Goal: Task Accomplishment & Management: Manage account settings

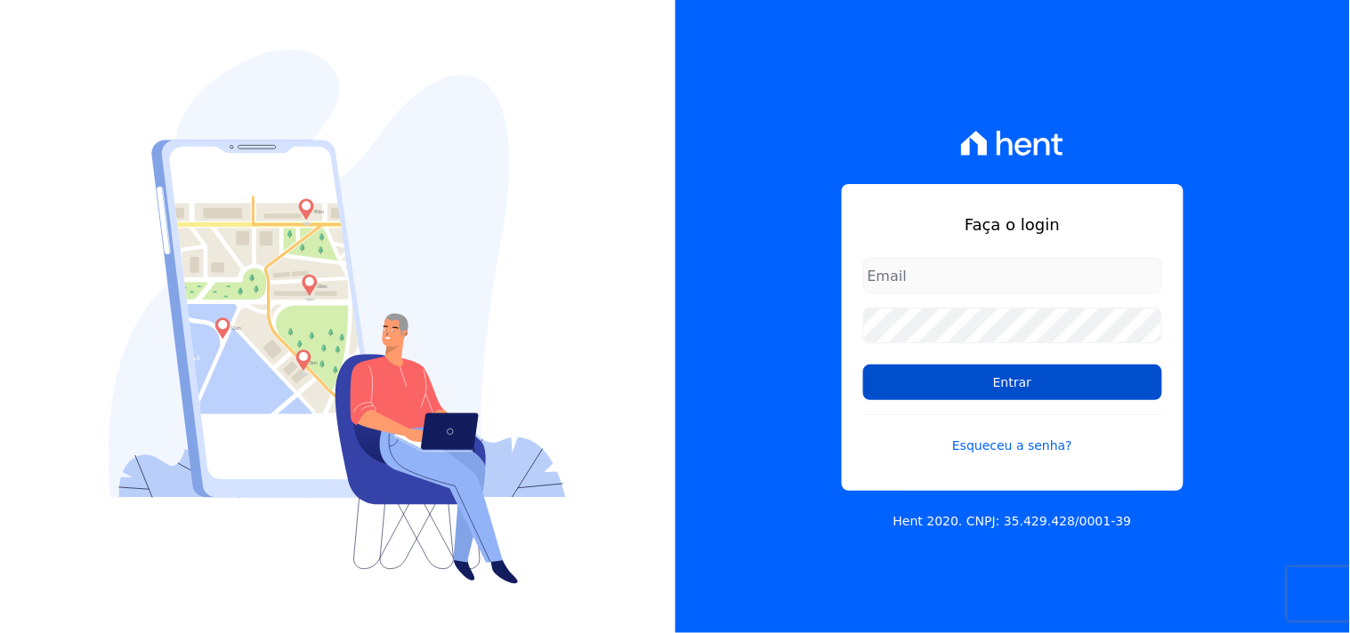
type input "mondeo@mondeoconstrutora.com.br"
click at [999, 380] on input "Entrar" at bounding box center [1012, 383] width 299 height 36
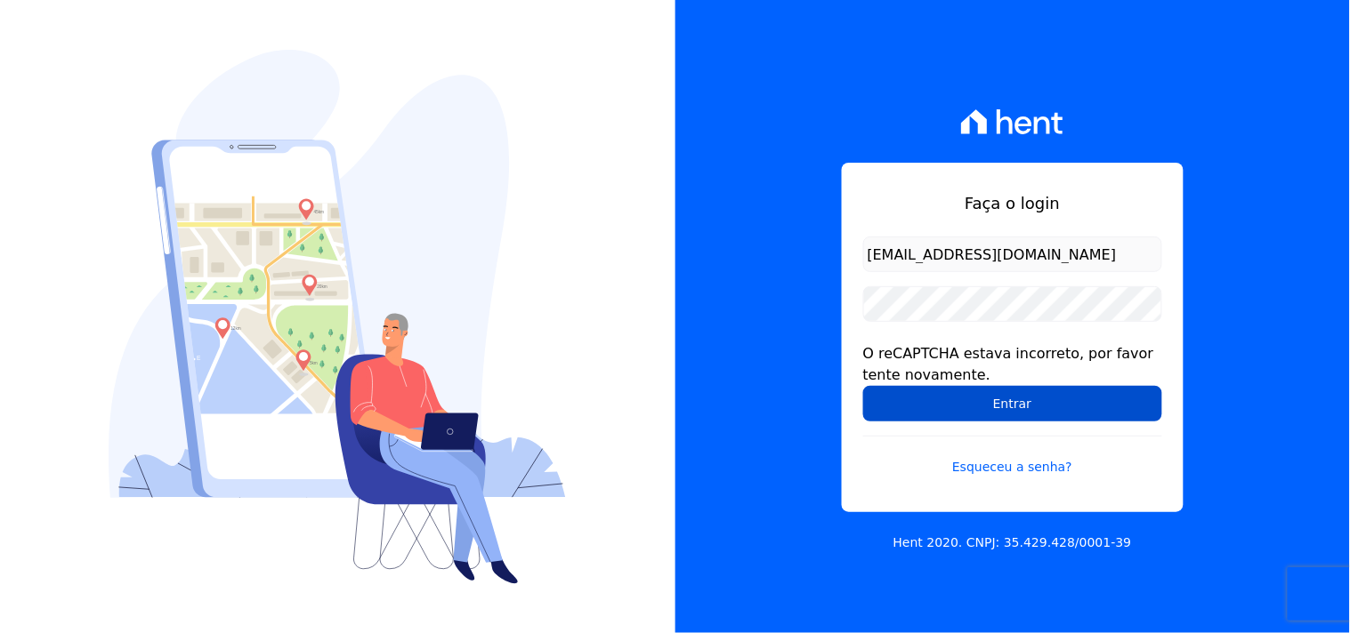
click at [949, 401] on input "Entrar" at bounding box center [1012, 404] width 299 height 36
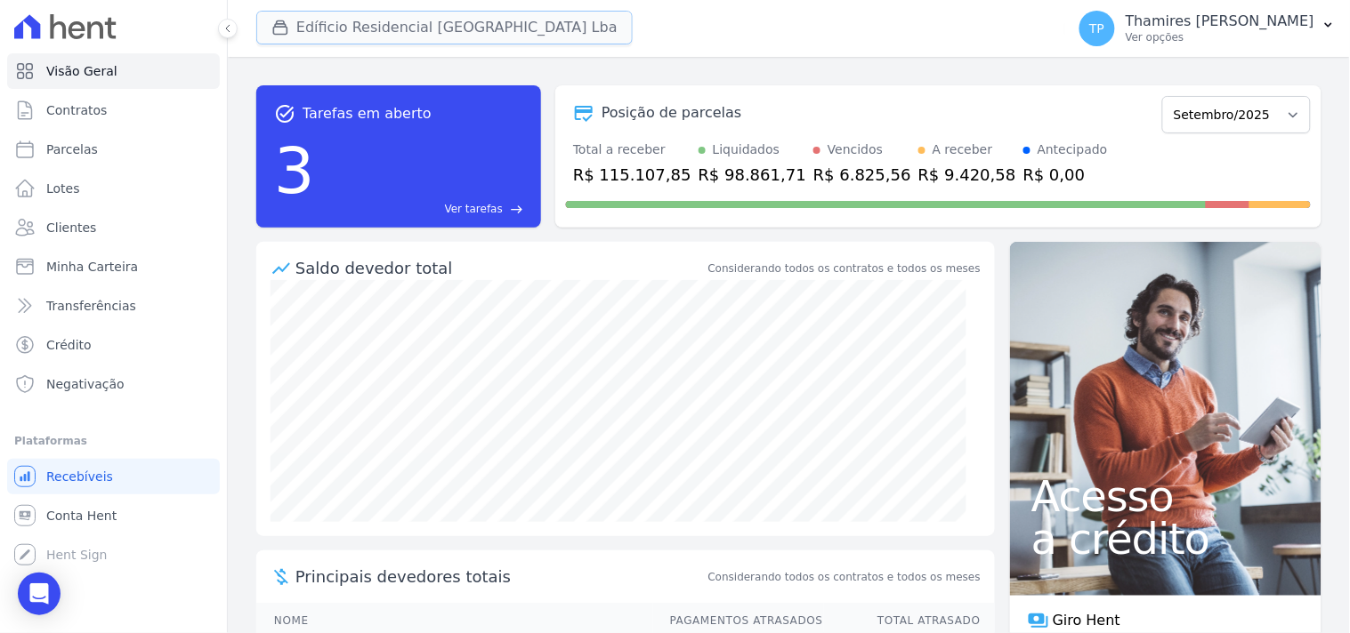
click at [488, 38] on button "Edíficio Residencial [GEOGRAPHIC_DATA] Lba" at bounding box center [444, 28] width 376 height 34
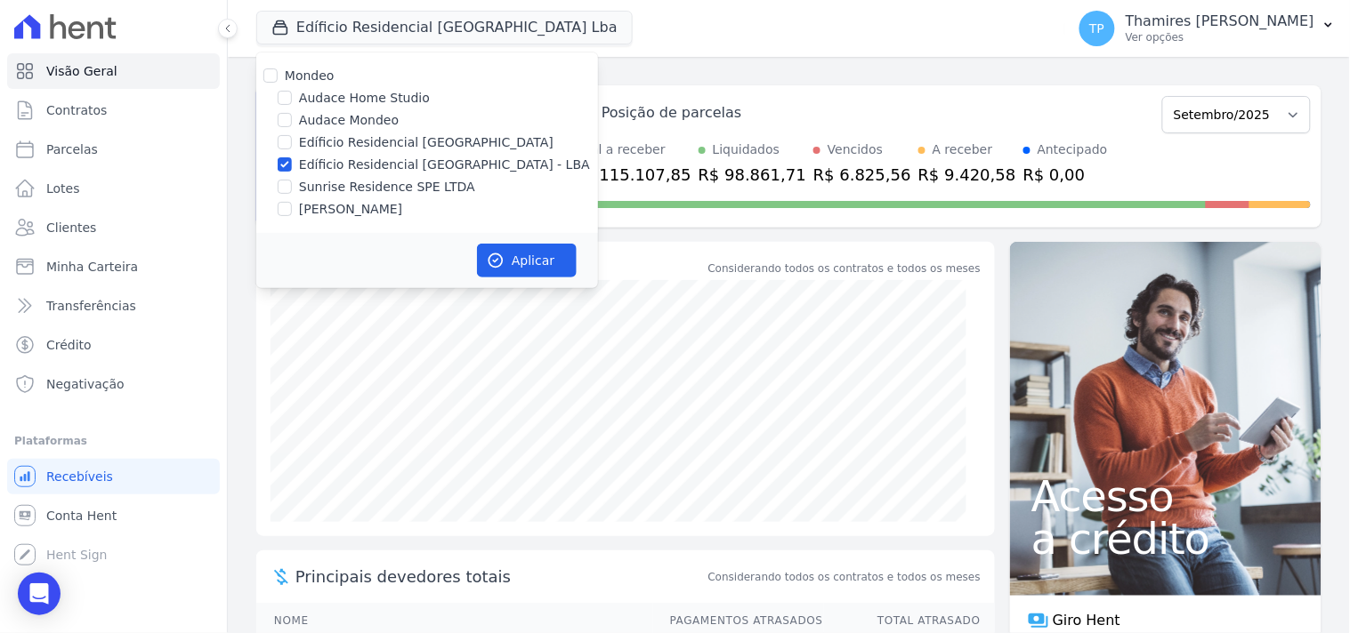
click at [357, 117] on label "Audace Mondeo" at bounding box center [349, 120] width 100 height 19
click at [292, 117] on input "Audace Mondeo" at bounding box center [285, 120] width 14 height 14
checkbox input "true"
click at [357, 157] on label "Edíficio Residencial [GEOGRAPHIC_DATA] - LBA" at bounding box center [444, 165] width 291 height 19
click at [292, 157] on input "Edíficio Residencial [GEOGRAPHIC_DATA] - LBA" at bounding box center [285, 164] width 14 height 14
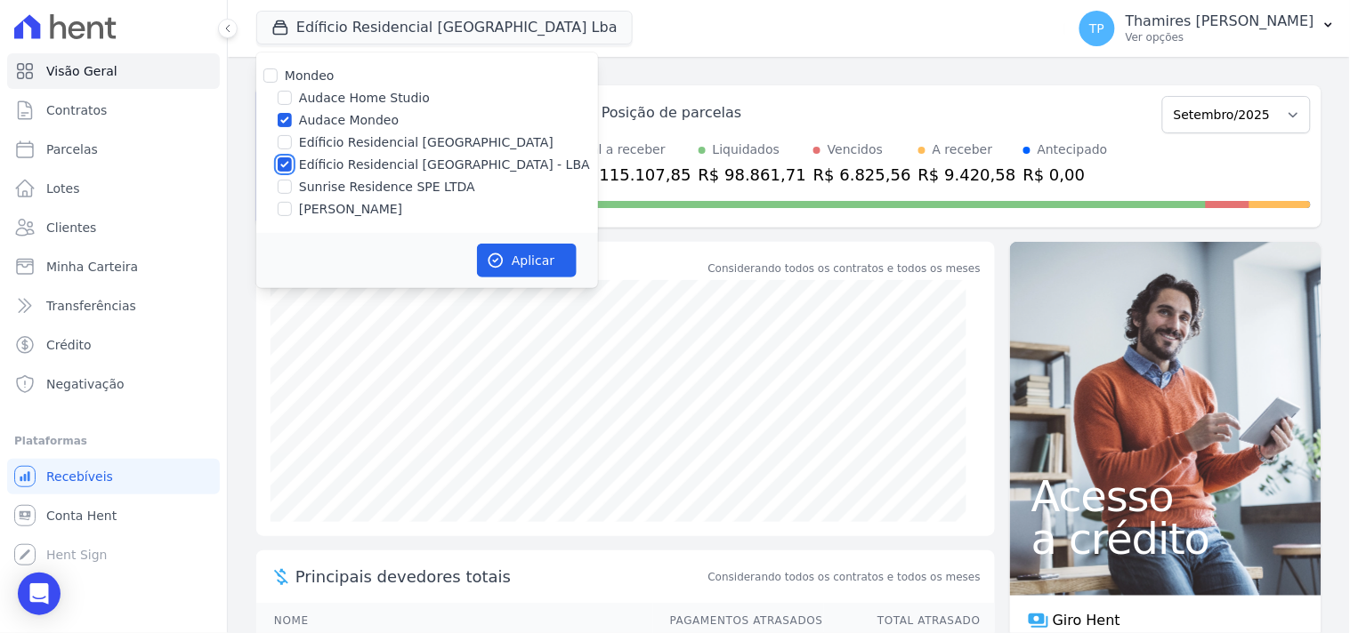
checkbox input "false"
click at [544, 261] on button "Aplicar" at bounding box center [527, 261] width 100 height 34
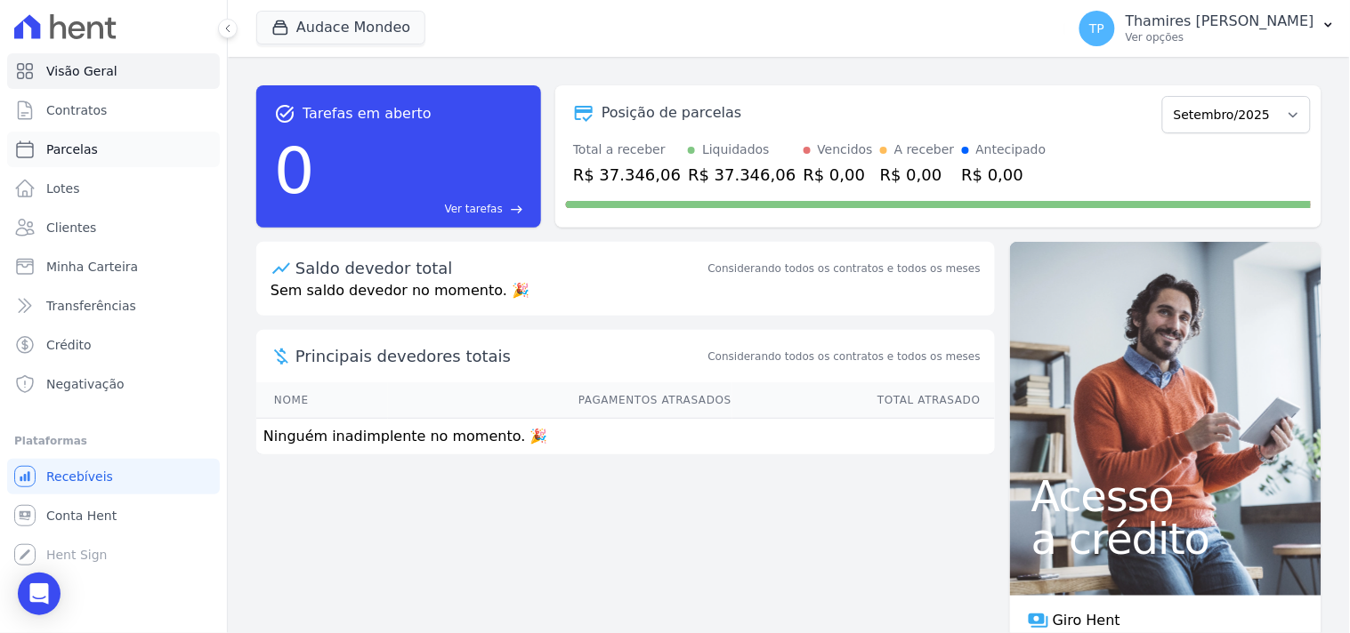
drag, startPoint x: 103, startPoint y: 146, endPoint x: 103, endPoint y: 157, distance: 10.7
click at [103, 147] on link "Parcelas" at bounding box center [113, 150] width 213 height 36
select select
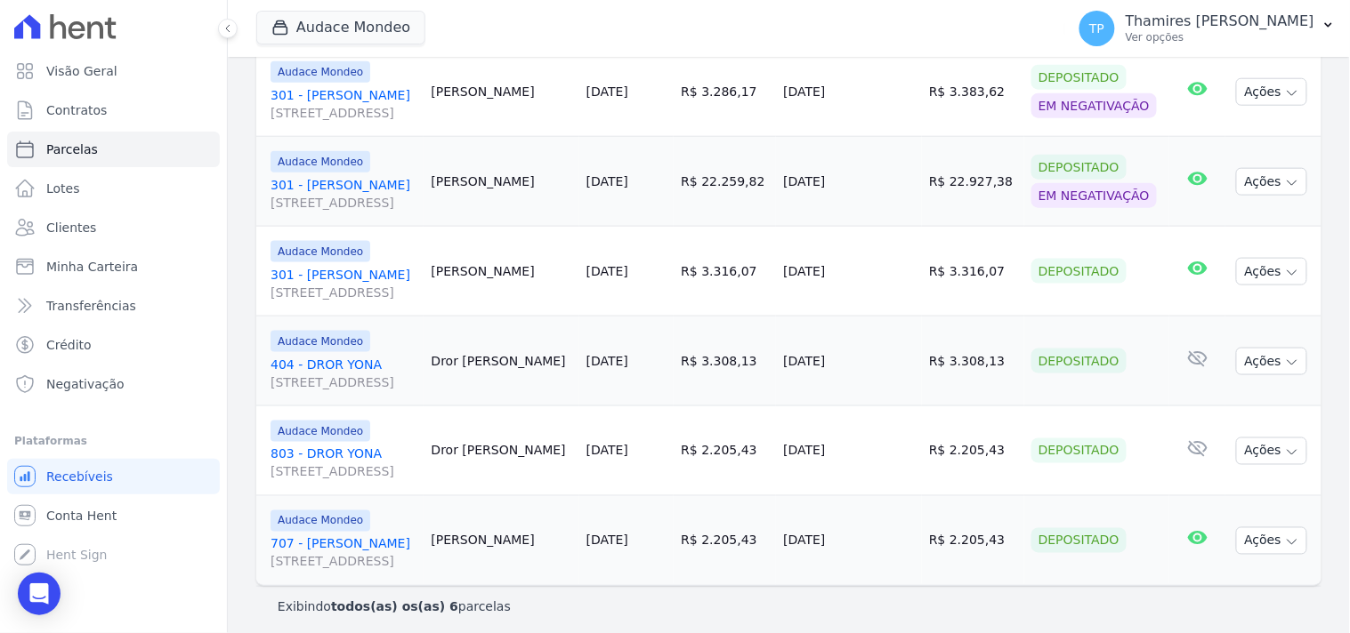
scroll to position [490, 0]
click at [105, 391] on span "Negativação" at bounding box center [85, 384] width 78 height 18
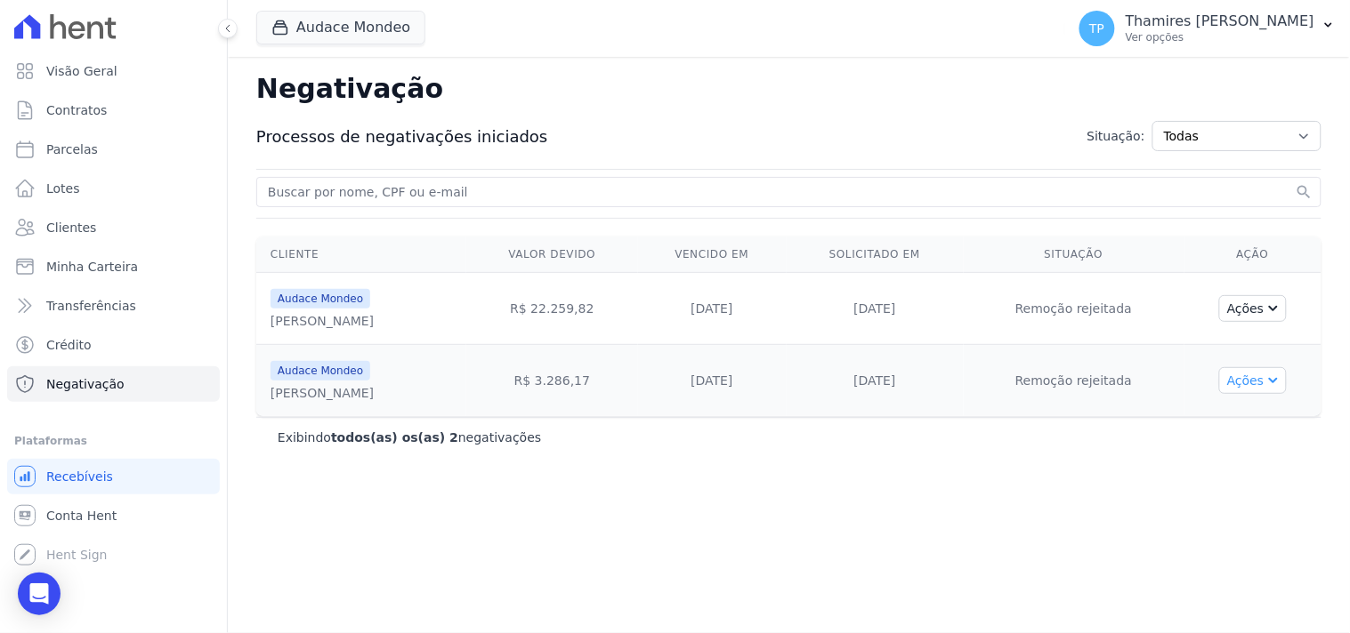
click at [1257, 376] on button "Ações" at bounding box center [1253, 380] width 68 height 27
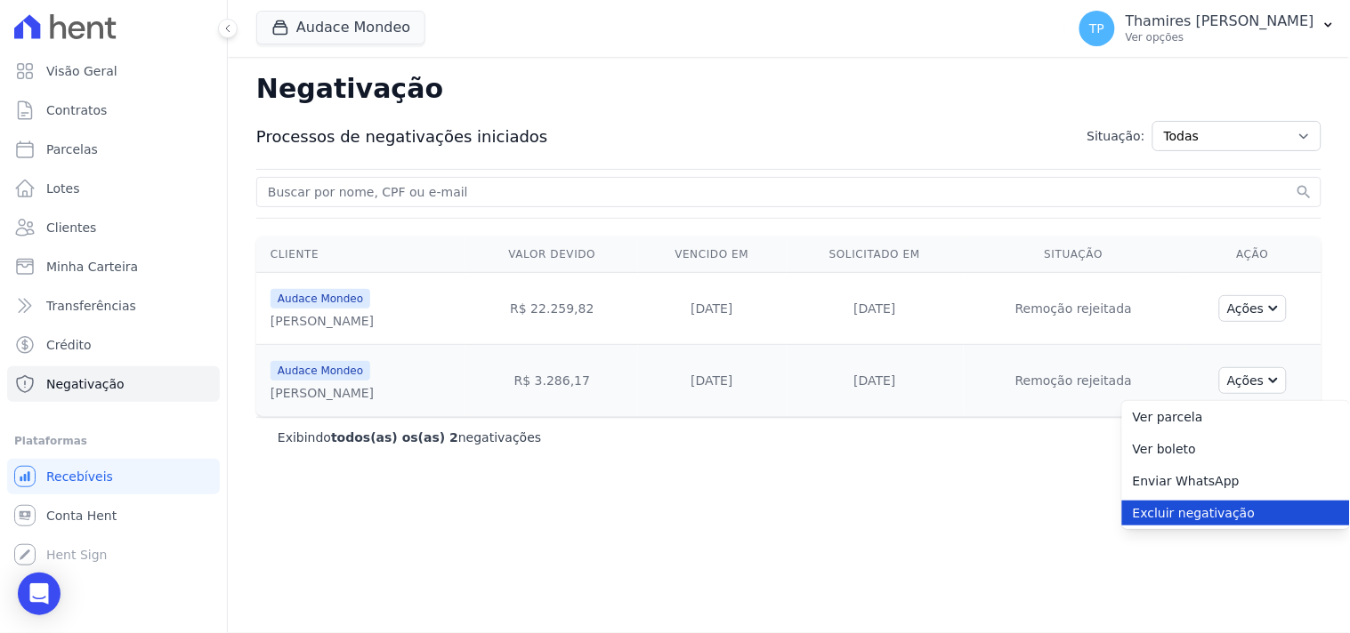
click at [1228, 509] on link "Excluir negativação" at bounding box center [1236, 513] width 228 height 25
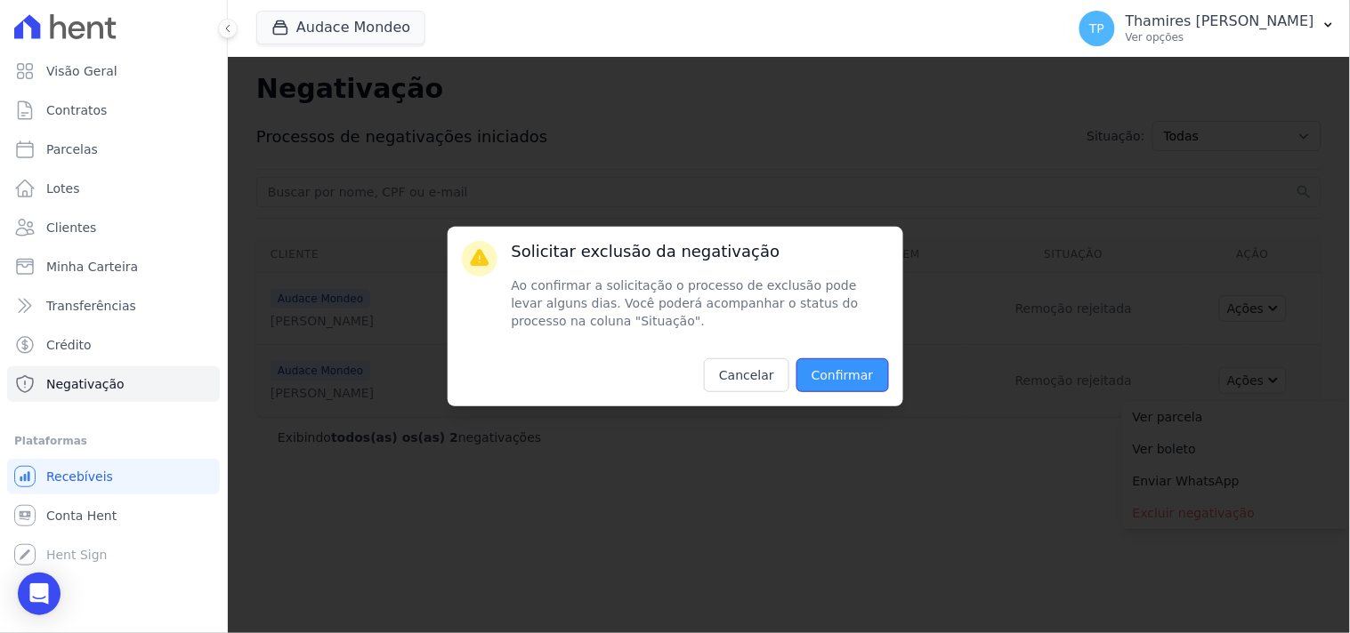
click at [884, 383] on input "Confirmar" at bounding box center [842, 376] width 93 height 34
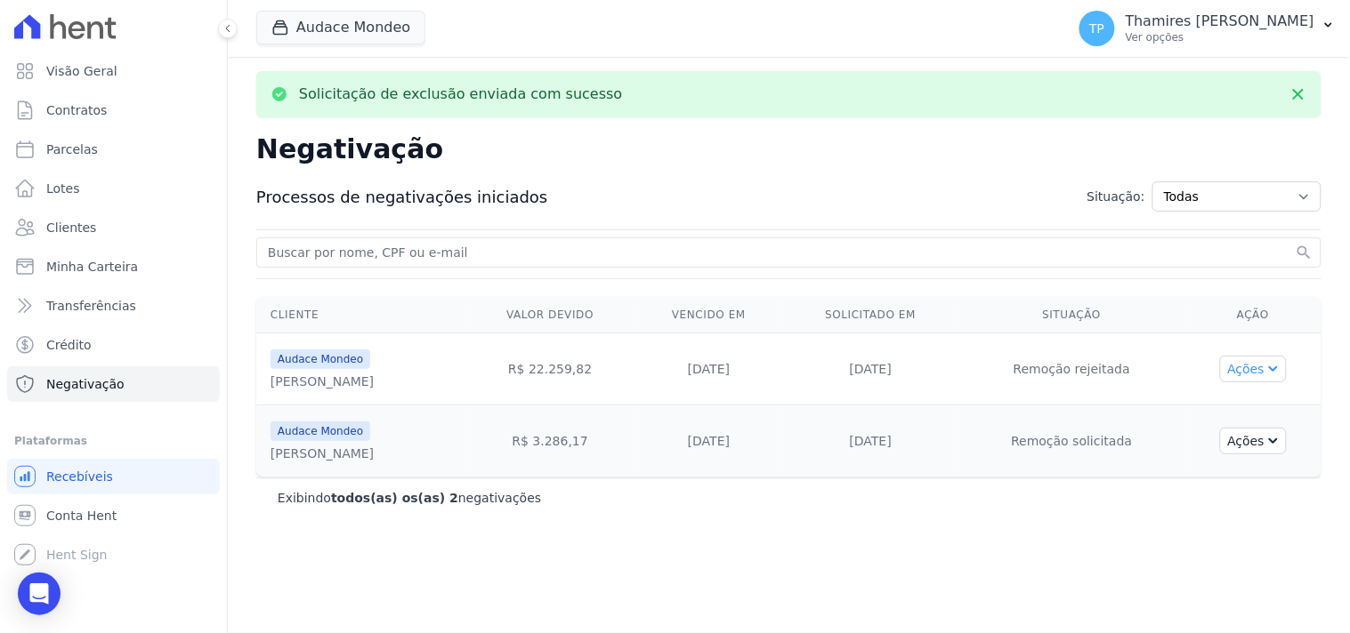
click at [1250, 375] on button "Ações" at bounding box center [1254, 369] width 68 height 27
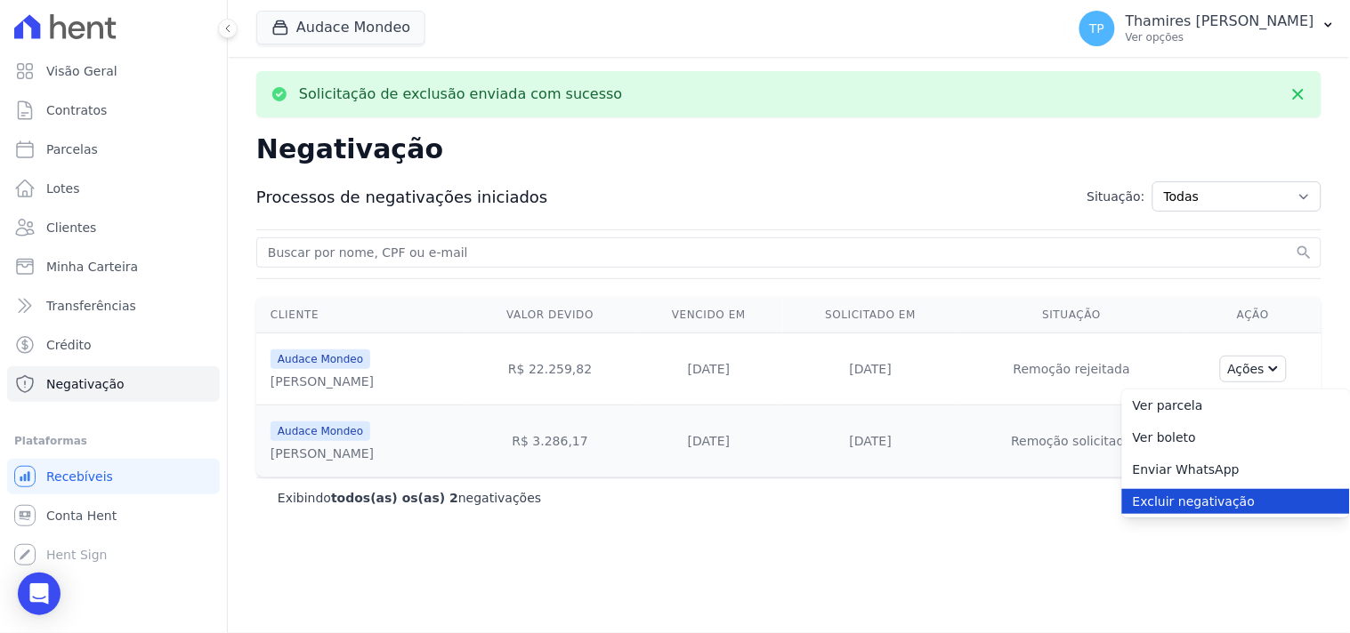
click at [1198, 512] on div "Excluir negativação Solicitar exclusão da negativação Ao confirmar a solicitaçã…" at bounding box center [1236, 502] width 228 height 32
click at [1196, 505] on link "Excluir negativação" at bounding box center [1236, 501] width 228 height 25
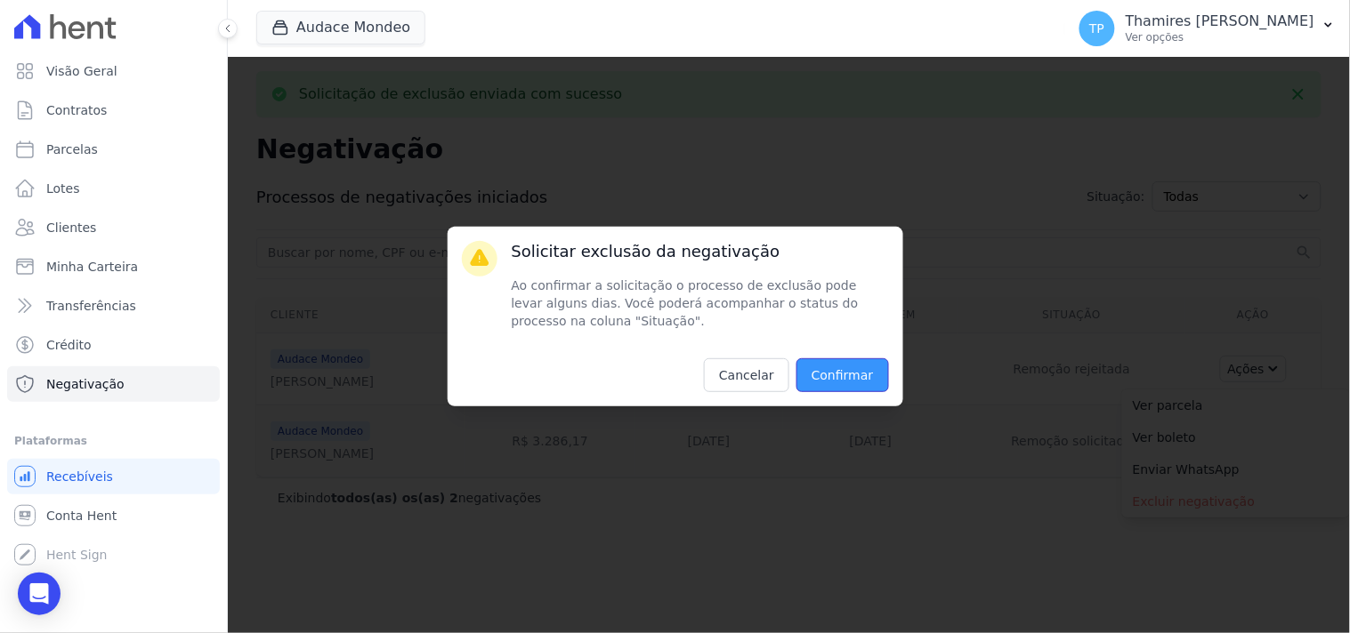
click at [833, 380] on input "Confirmar" at bounding box center [842, 376] width 93 height 34
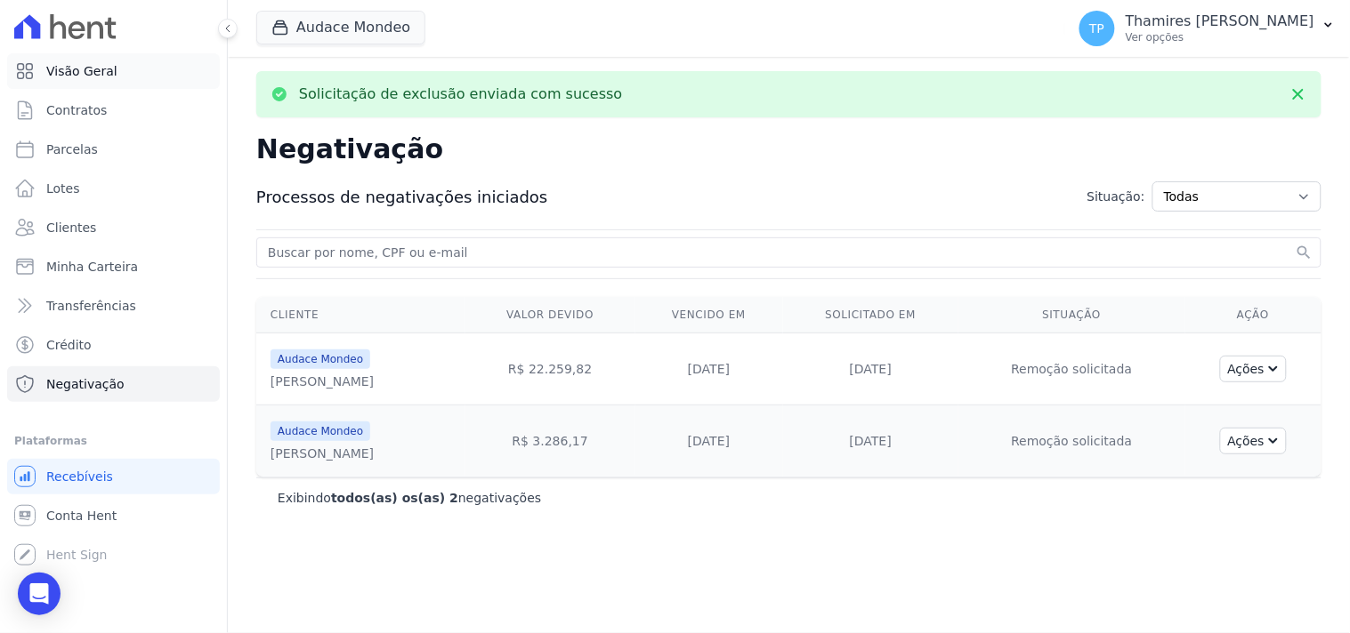
click at [74, 69] on span "Visão Geral" at bounding box center [81, 71] width 71 height 18
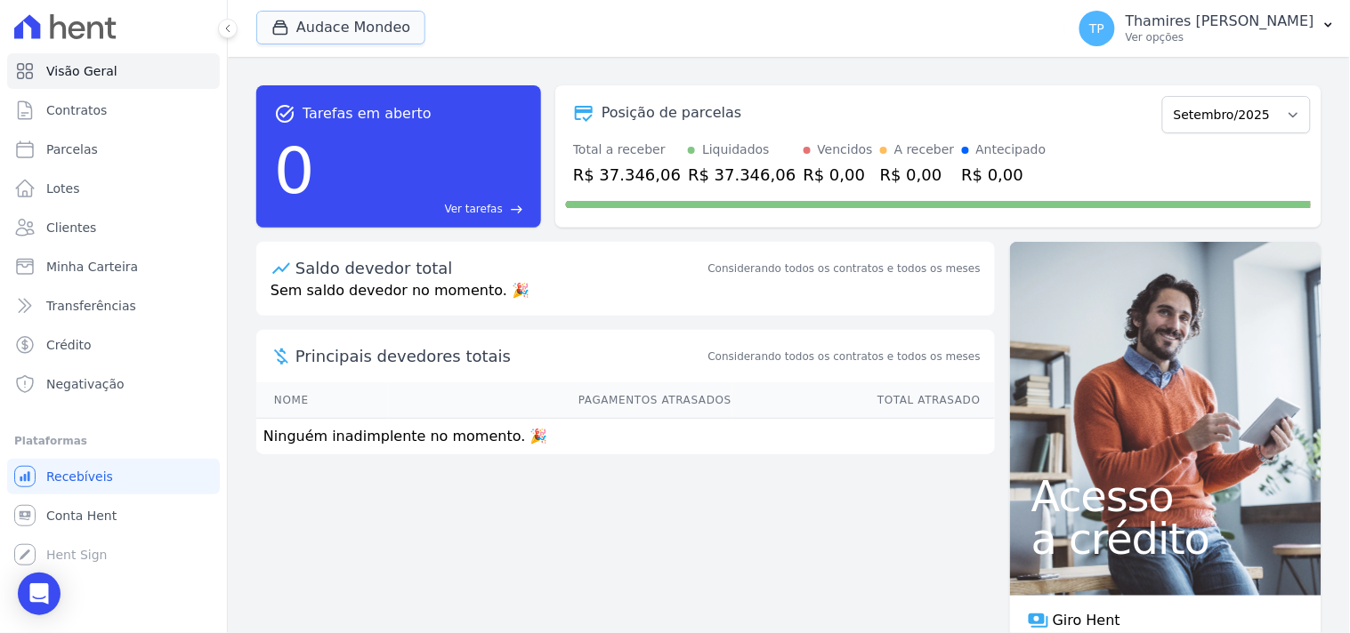
drag, startPoint x: 327, startPoint y: 36, endPoint x: 306, endPoint y: 109, distance: 75.2
click at [327, 36] on button "Audace Mondeo" at bounding box center [340, 28] width 169 height 34
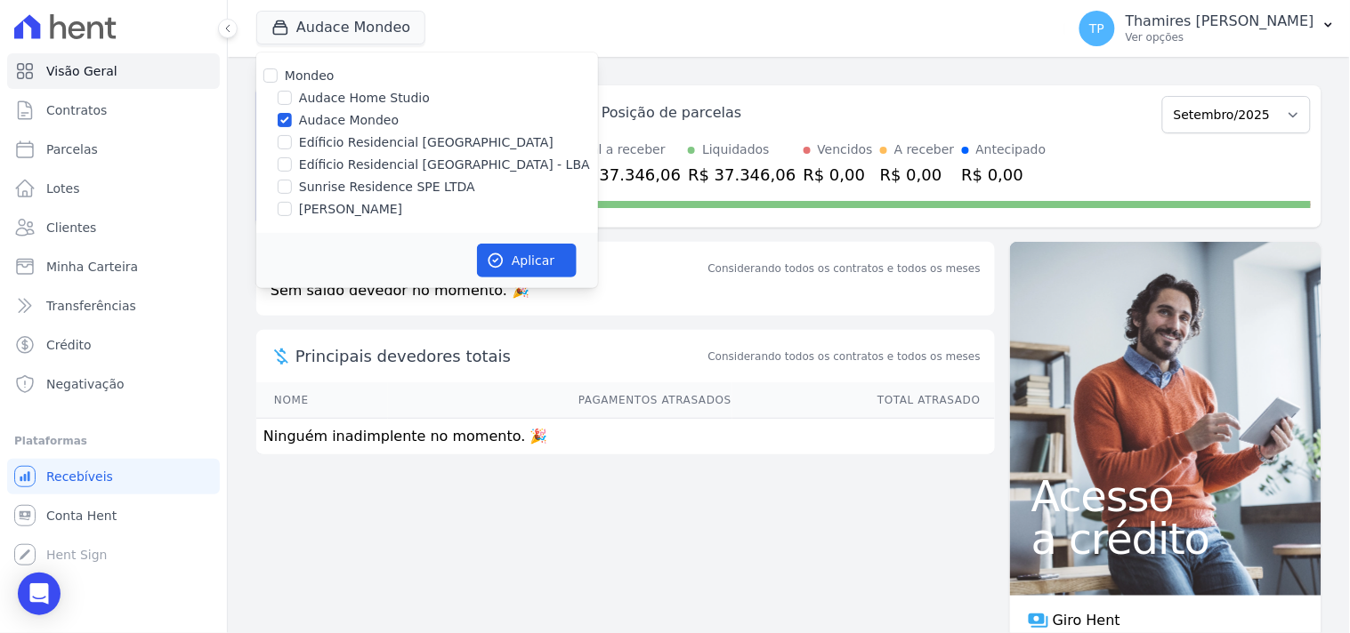
click at [308, 154] on div "Mondeo Audace Home Studio Audace Mondeo Edíficio Residencial Grevílea Park Edíf…" at bounding box center [427, 142] width 342 height 181
click at [320, 156] on label "Edíficio Residencial Grevílea Park - LBA" at bounding box center [444, 165] width 291 height 19
click at [292, 157] on input "Edíficio Residencial Grevílea Park - LBA" at bounding box center [285, 164] width 14 height 14
checkbox input "true"
click at [351, 111] on label "Audace Mondeo" at bounding box center [349, 120] width 100 height 19
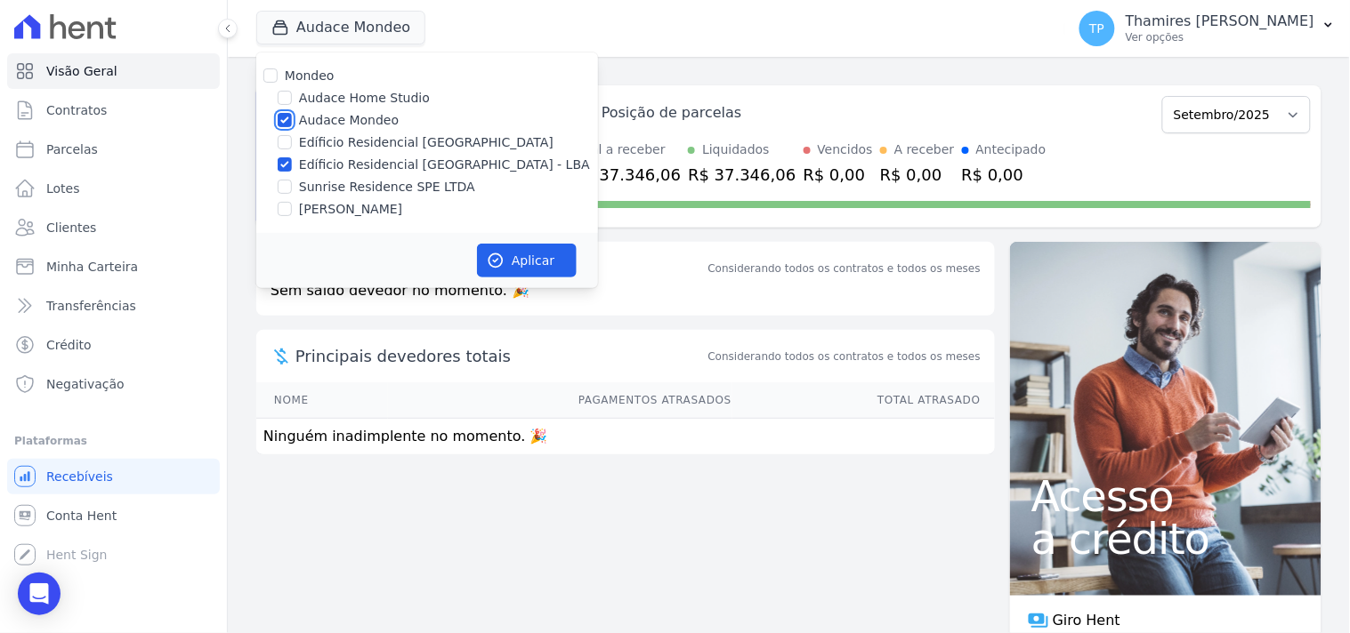
click at [292, 113] on input "Audace Mondeo" at bounding box center [285, 120] width 14 height 14
checkbox input "false"
click at [546, 254] on button "Aplicar" at bounding box center [527, 261] width 100 height 34
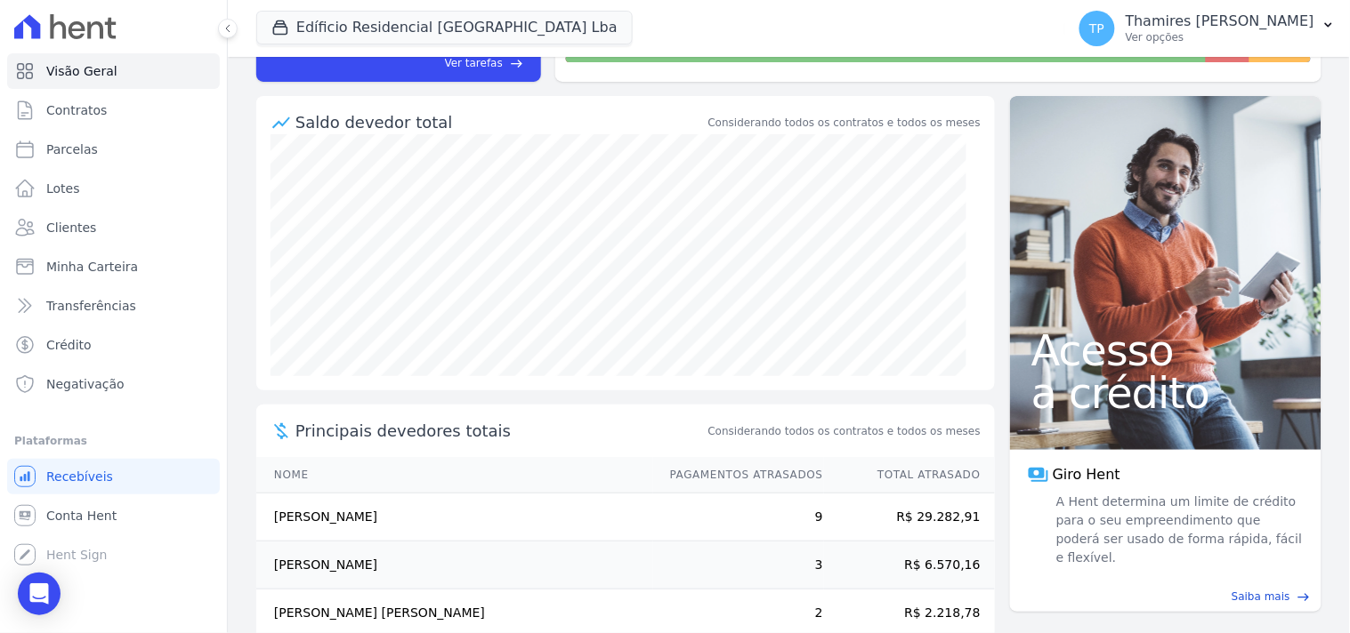
scroll to position [274, 0]
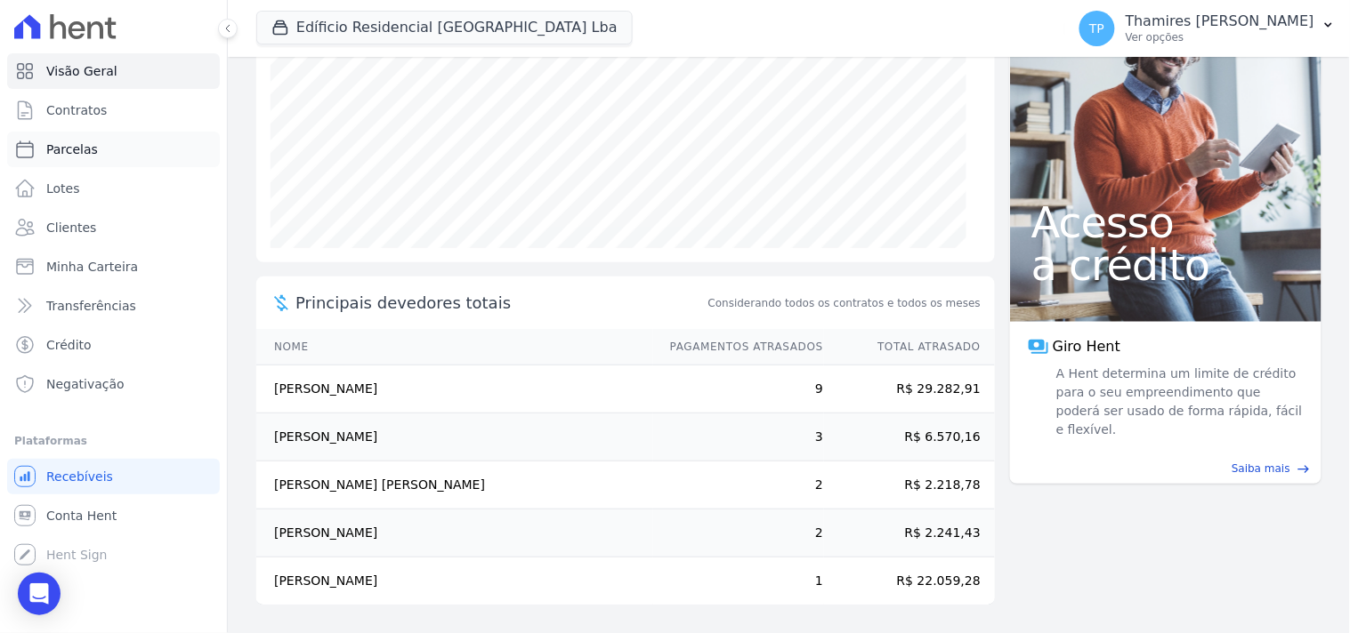
click at [101, 140] on link "Parcelas" at bounding box center [113, 150] width 213 height 36
select select
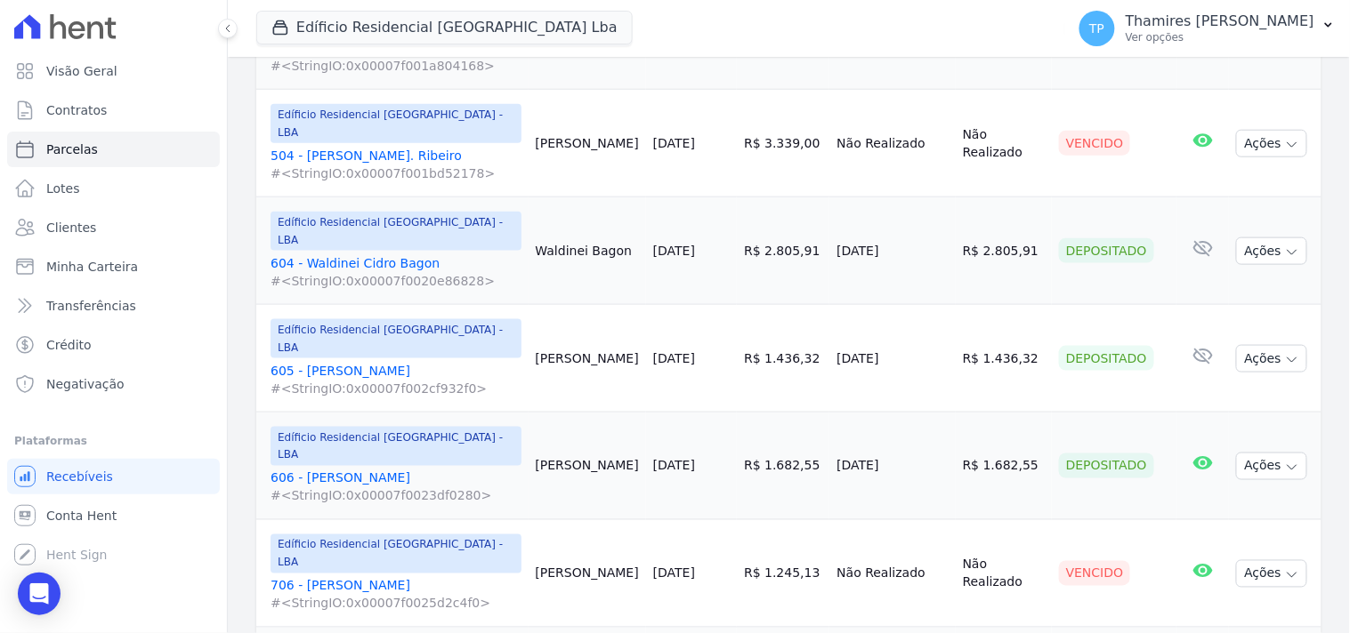
scroll to position [2222, 0]
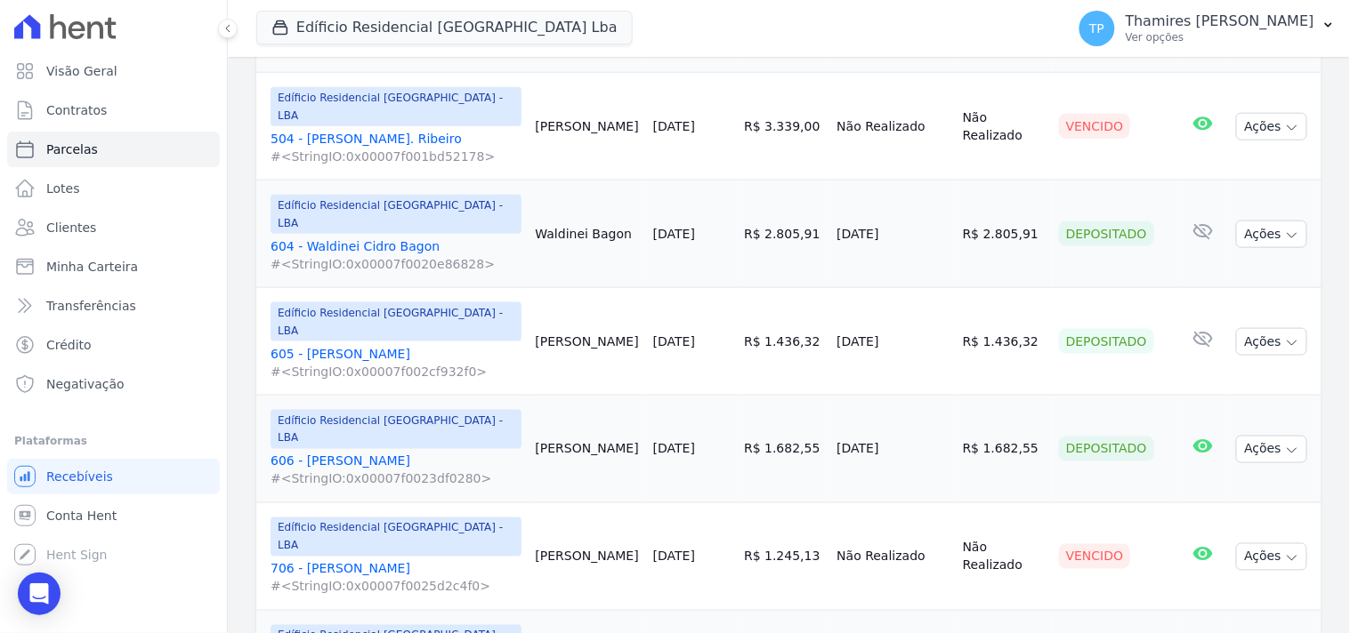
select select
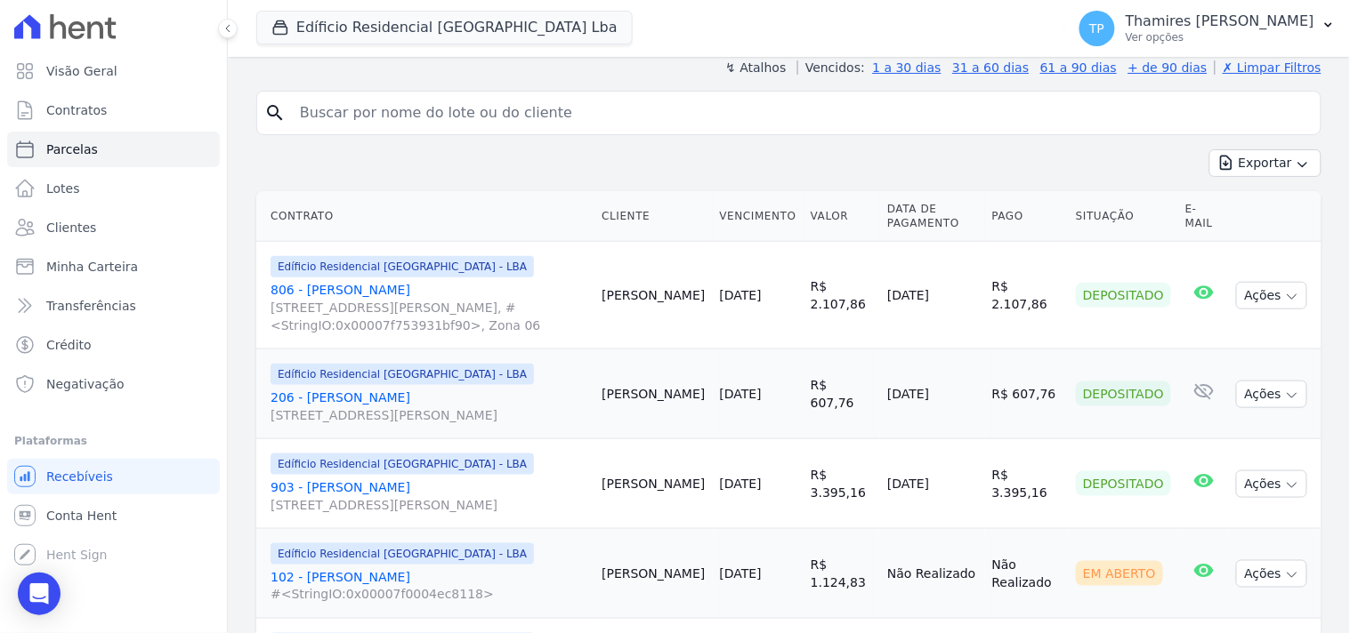
scroll to position [33, 0]
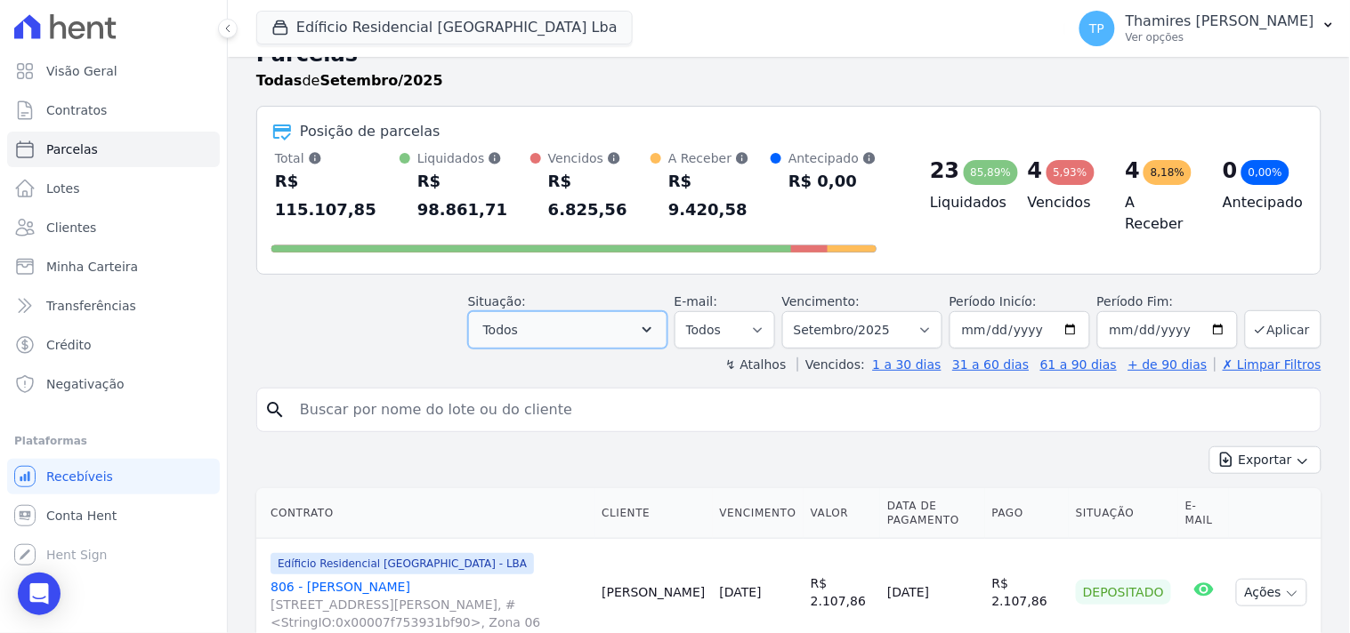
click at [543, 311] on button "Todos" at bounding box center [567, 329] width 199 height 37
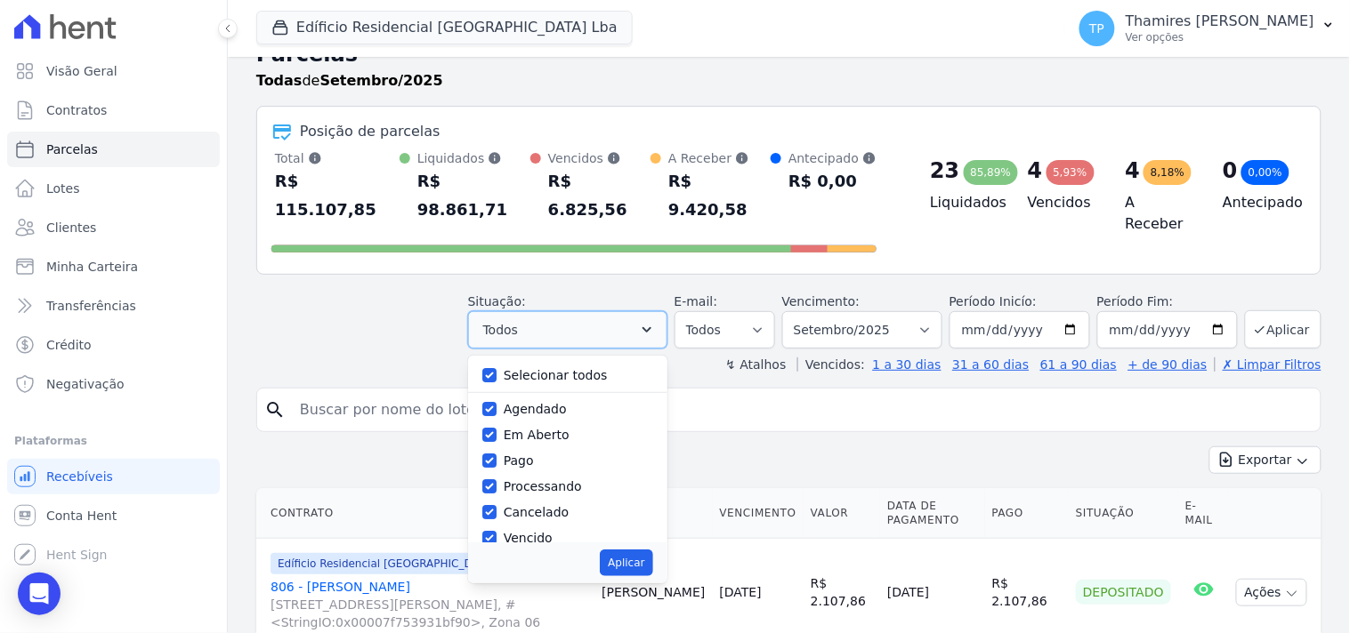
click at [543, 311] on button "Todos" at bounding box center [567, 329] width 199 height 37
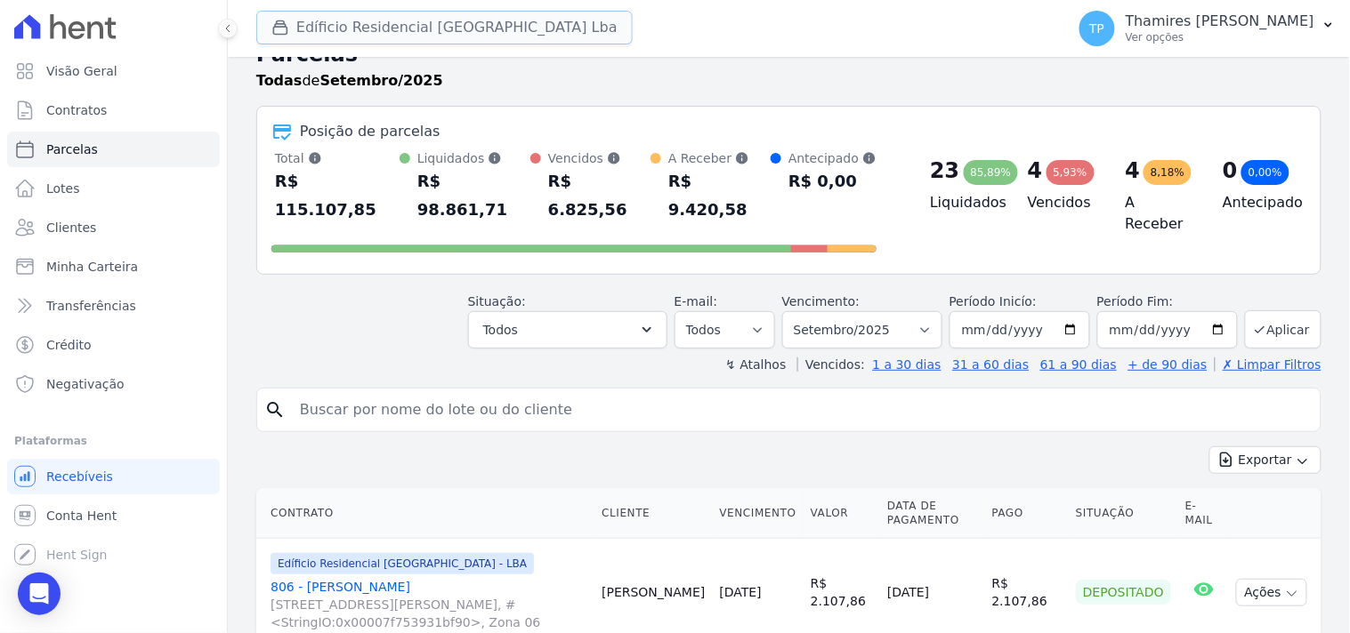
click at [459, 30] on button "Edíficio Residencial Grevílea Park Lba" at bounding box center [444, 28] width 376 height 34
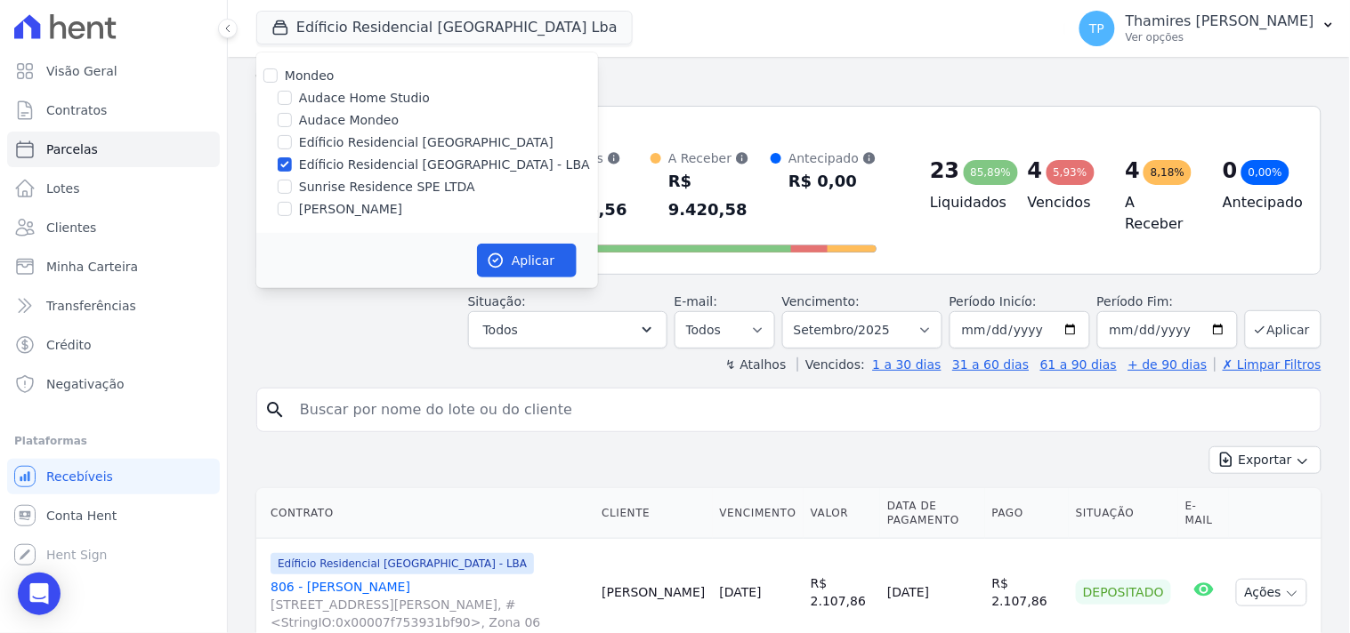
drag, startPoint x: 376, startPoint y: 212, endPoint x: 391, endPoint y: 172, distance: 42.8
click at [375, 211] on label "Terreno de Goioerê" at bounding box center [350, 209] width 103 height 19
click at [292, 211] on input "Terreno de Goioerê" at bounding box center [285, 209] width 14 height 14
checkbox input "true"
click at [394, 165] on label "Edíficio Residencial Grevílea Park - LBA" at bounding box center [444, 165] width 291 height 19
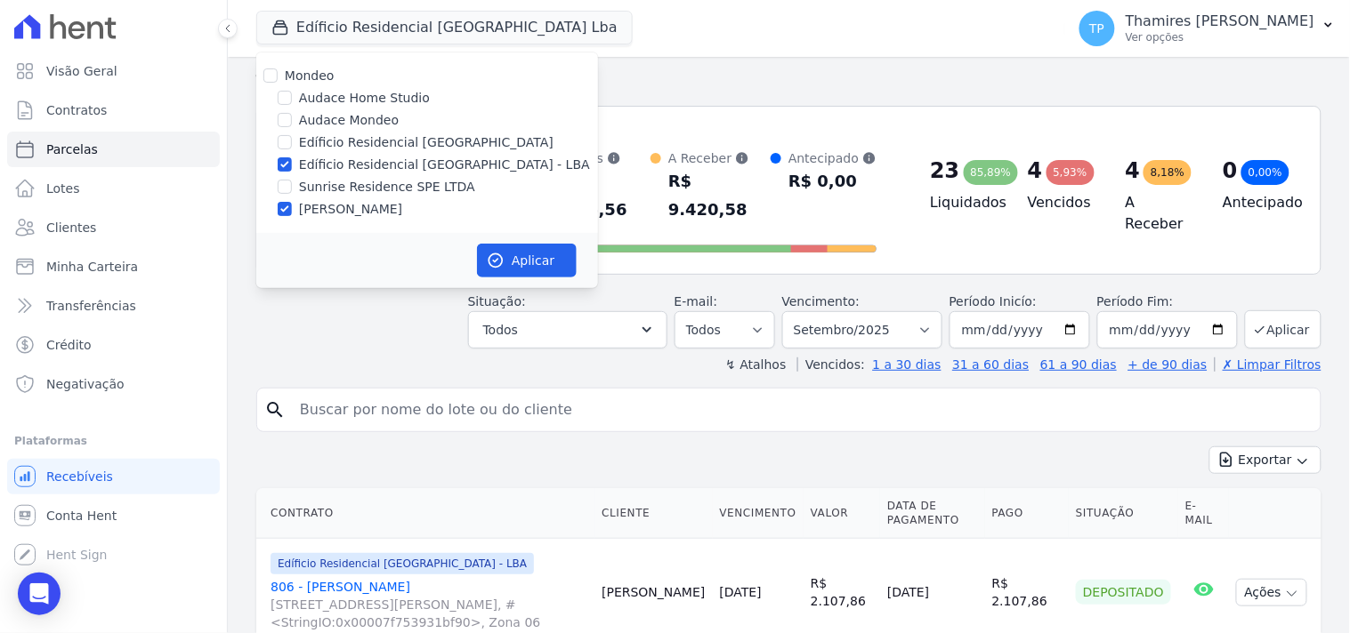
click at [292, 165] on input "Edíficio Residencial Grevílea Park - LBA" at bounding box center [285, 164] width 14 height 14
checkbox input "false"
click at [552, 264] on button "Aplicar" at bounding box center [527, 261] width 100 height 34
select select
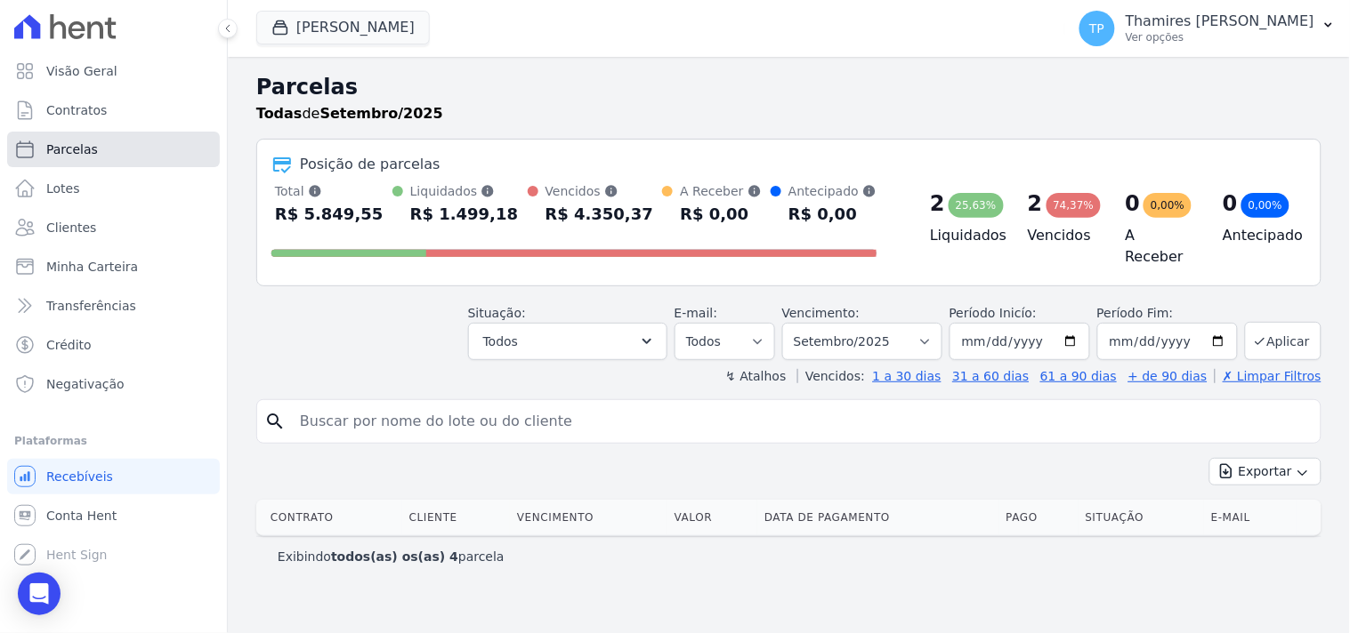
click at [158, 152] on link "Parcelas" at bounding box center [113, 150] width 213 height 36
select select
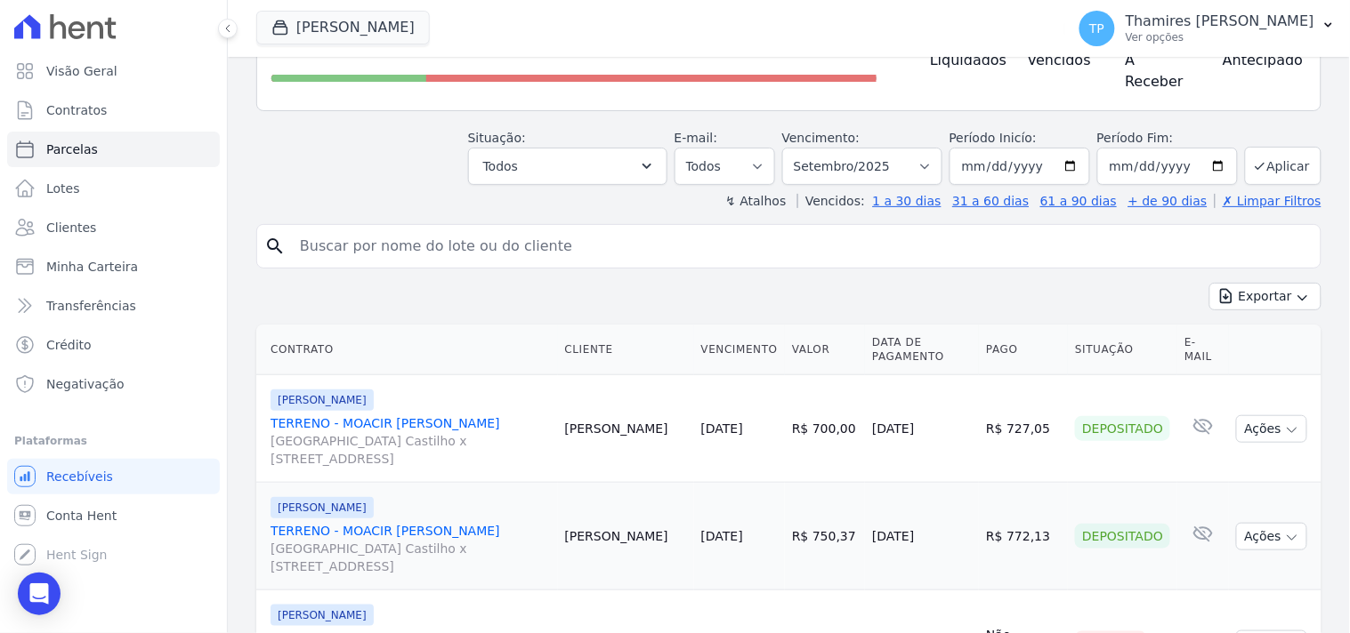
scroll to position [395, 0]
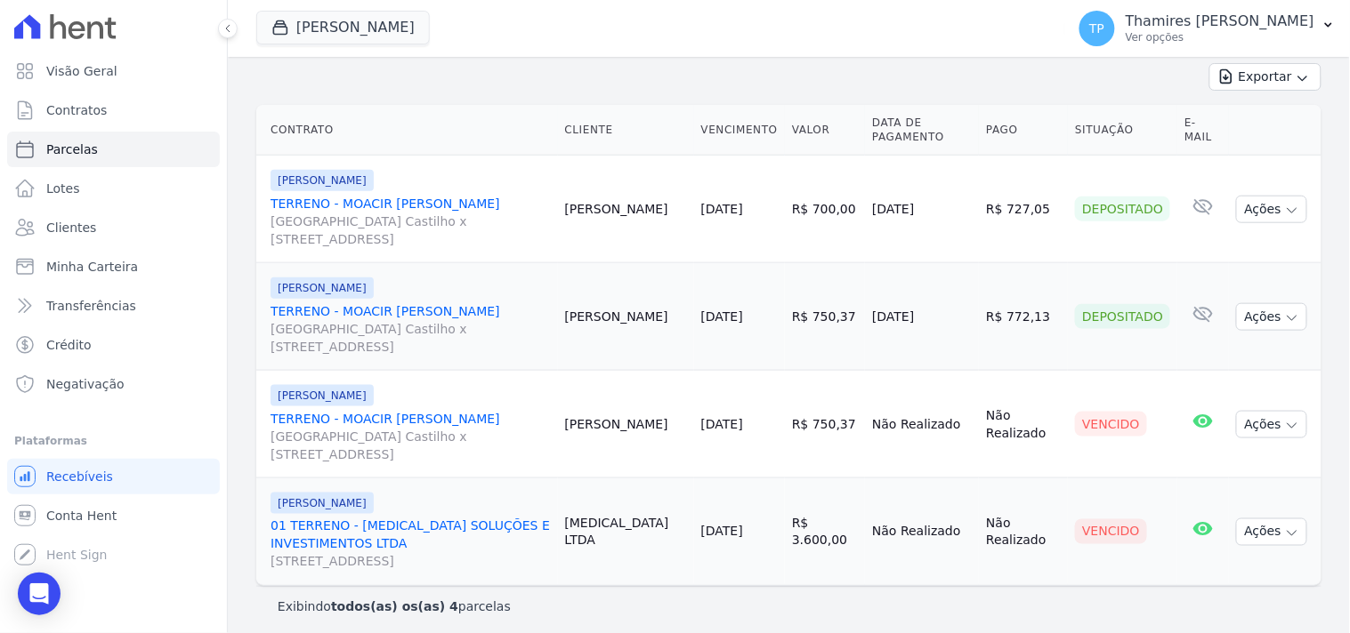
click at [419, 413] on link "TERRENO - MOACIR BRUNO DE ALMEIDA ROSSI Avenida Dário de Moreira Castilho x Rua…" at bounding box center [410, 436] width 280 height 53
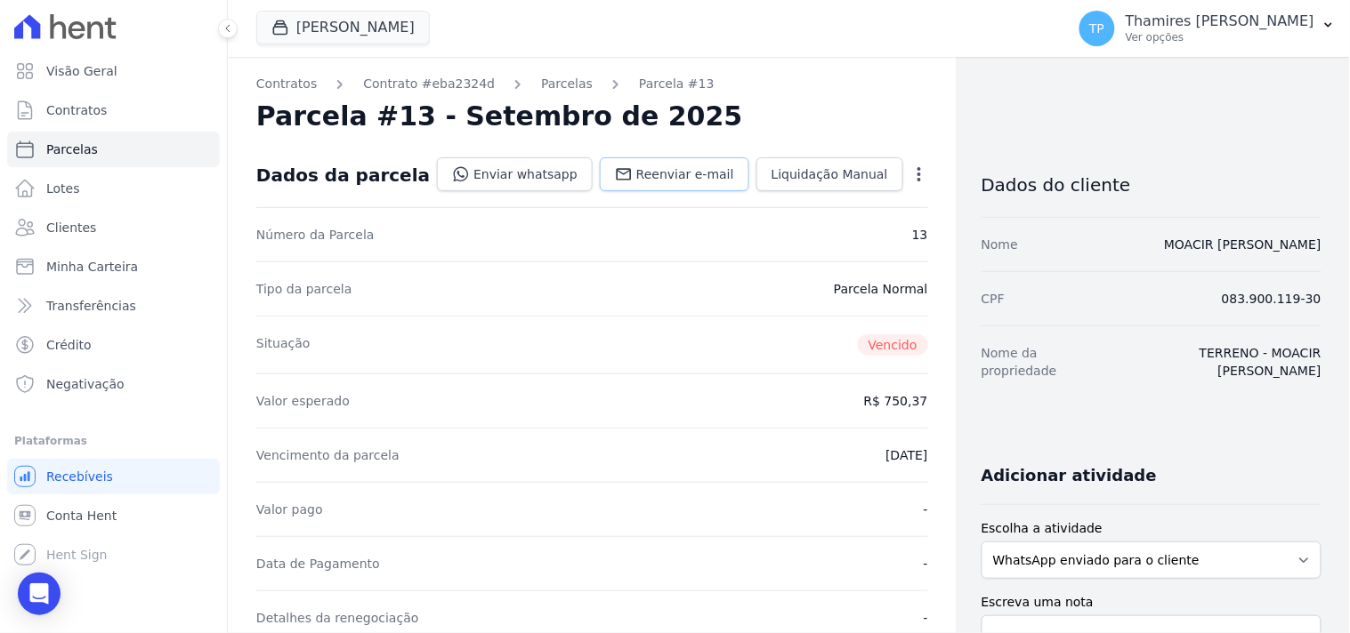
drag, startPoint x: 672, startPoint y: 176, endPoint x: 625, endPoint y: 176, distance: 47.2
click at [672, 175] on span "Reenviar e-mail" at bounding box center [685, 174] width 98 height 18
click at [502, 182] on link "Enviar whatsapp" at bounding box center [515, 174] width 156 height 34
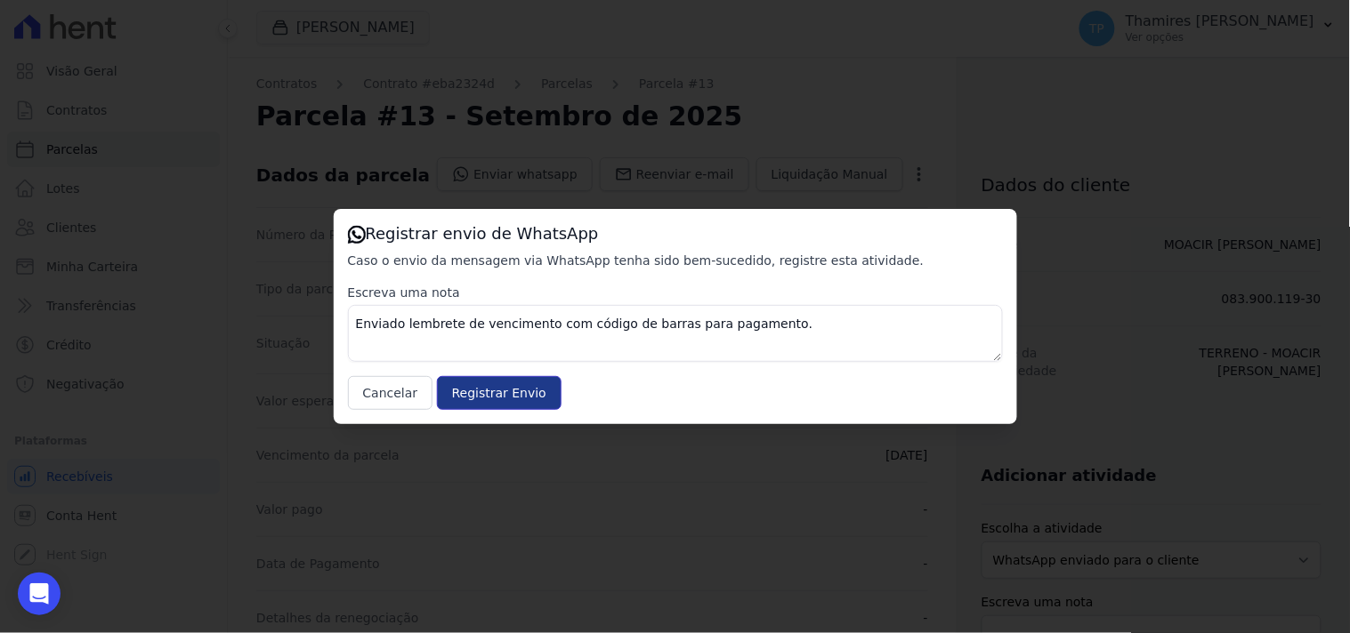
click at [489, 393] on input "Registrar Envio" at bounding box center [499, 393] width 125 height 34
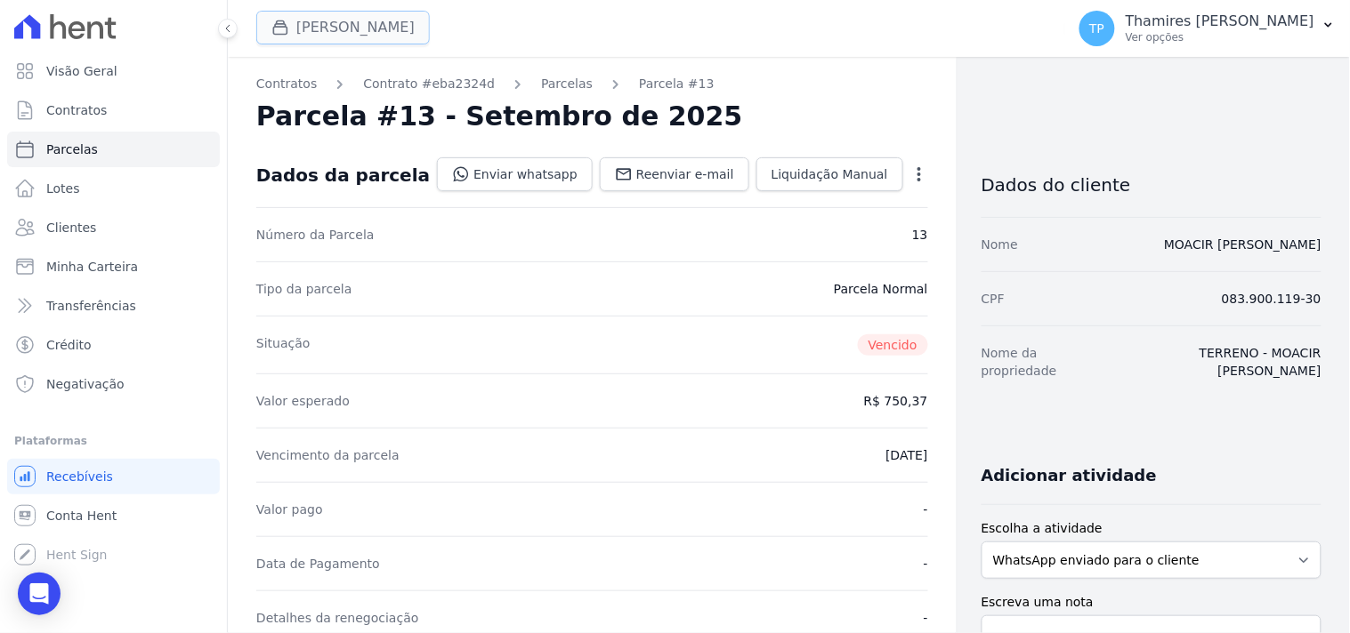
click at [277, 22] on icon "button" at bounding box center [280, 27] width 13 height 13
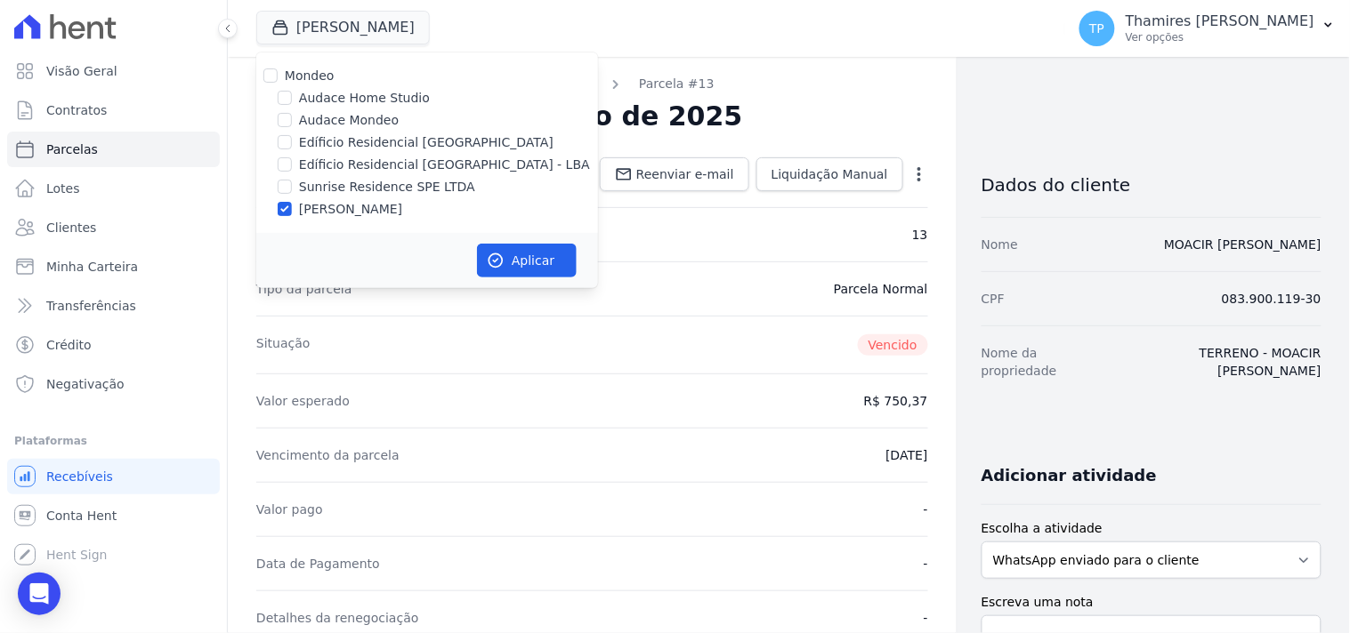
click at [356, 182] on label "Sunrise Residence SPE LTDA" at bounding box center [387, 187] width 176 height 19
click at [292, 182] on input "Sunrise Residence SPE LTDA" at bounding box center [285, 187] width 14 height 14
checkbox input "true"
click at [365, 214] on label "Terreno de Goioerê" at bounding box center [350, 209] width 103 height 19
click at [292, 214] on input "Terreno de Goioerê" at bounding box center [285, 209] width 14 height 14
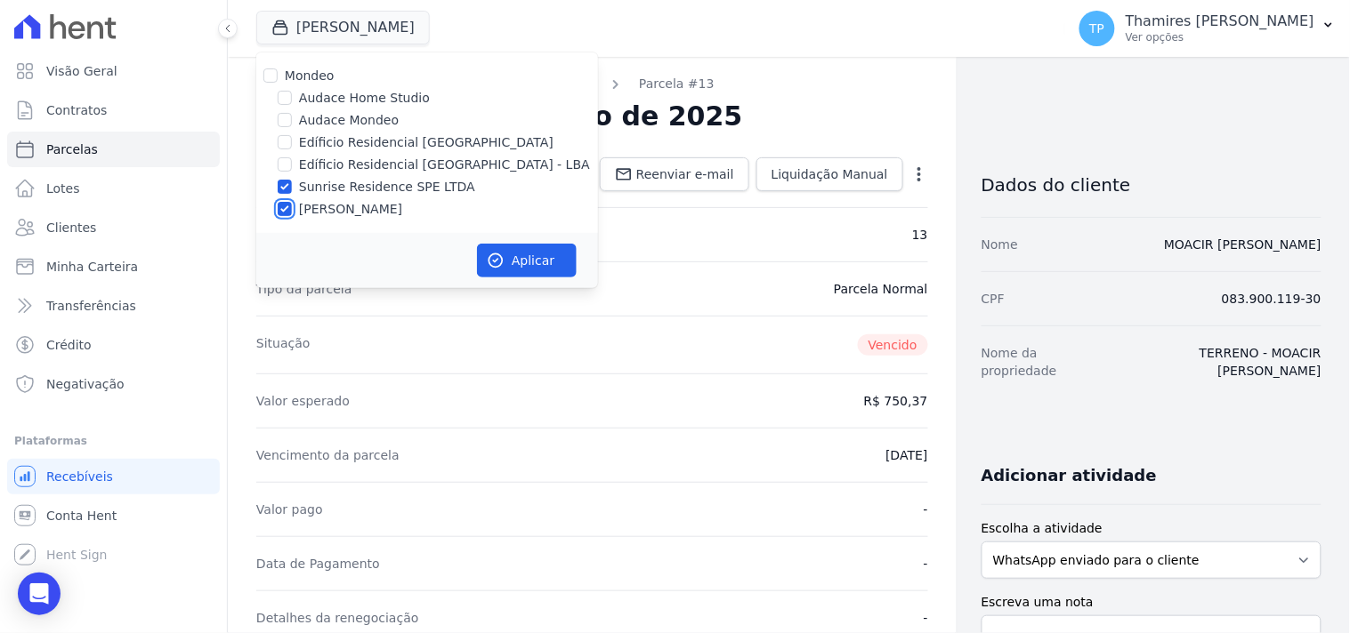
checkbox input "false"
click at [527, 261] on button "Aplicar" at bounding box center [527, 261] width 100 height 34
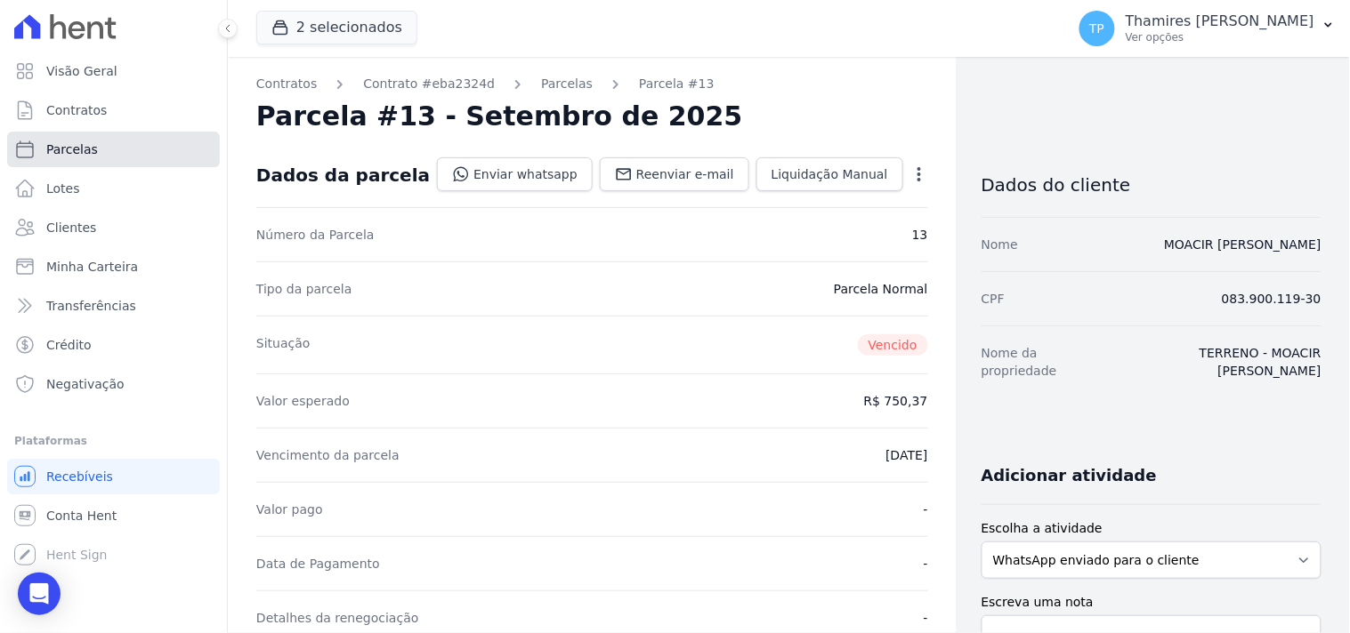
click at [149, 145] on link "Parcelas" at bounding box center [113, 150] width 213 height 36
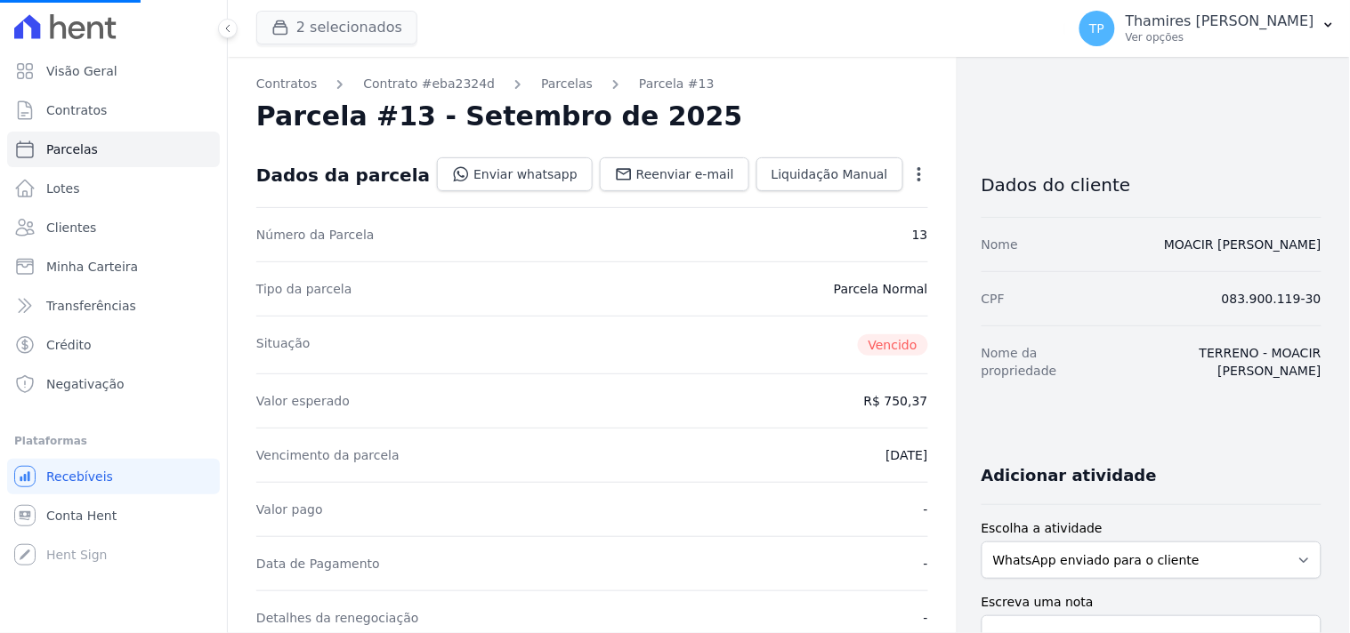
select select
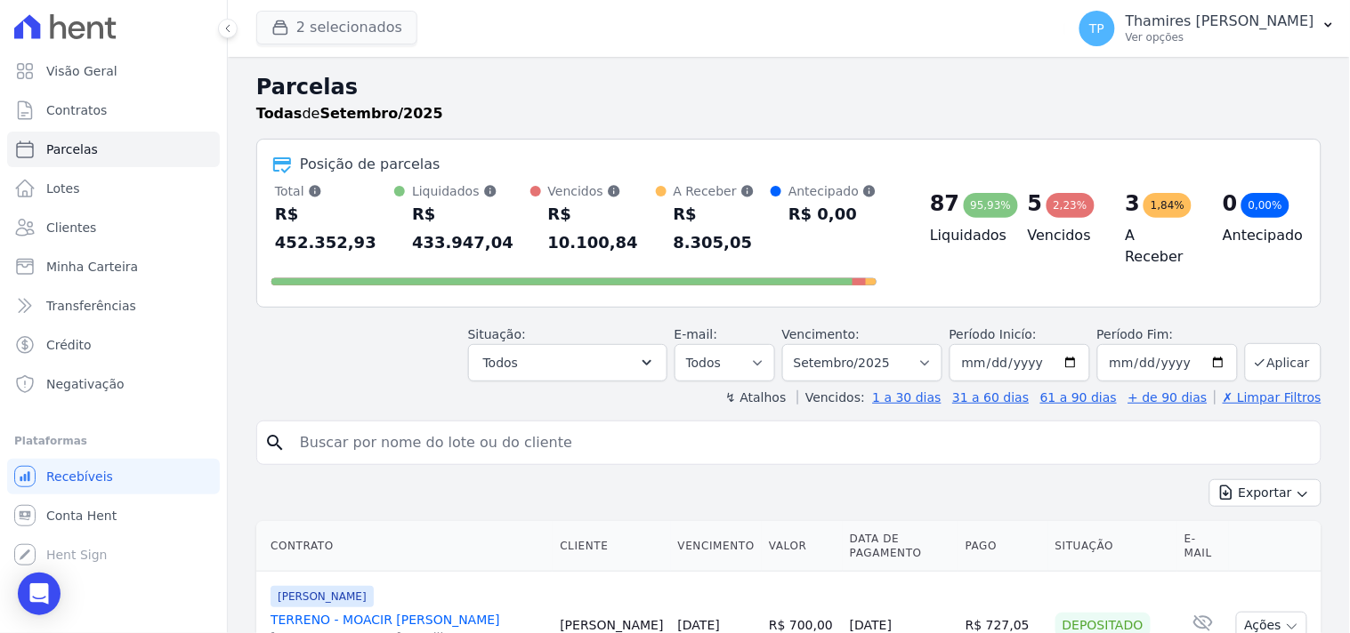
click at [363, 44] on button "2 selecionados" at bounding box center [336, 28] width 161 height 34
click at [329, 31] on button "2 selecionados" at bounding box center [336, 28] width 161 height 34
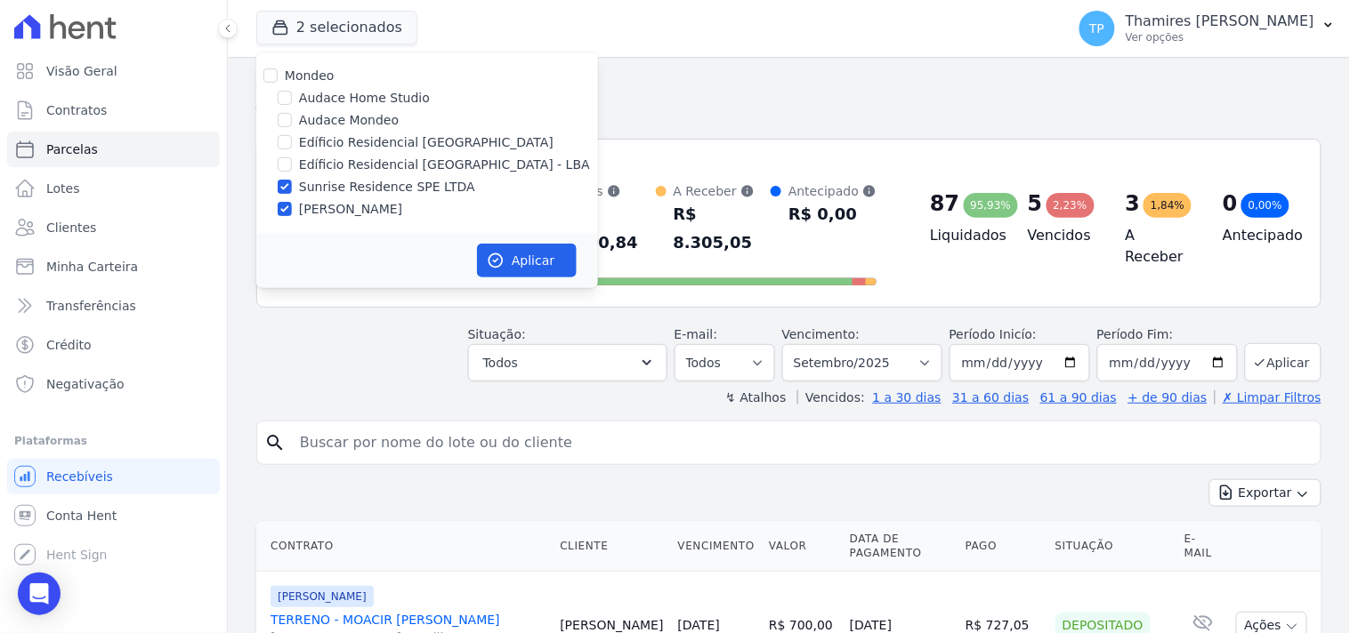
click at [313, 206] on label "Terreno de Goioerê" at bounding box center [350, 209] width 103 height 19
click at [292, 206] on input "Terreno de Goioerê" at bounding box center [285, 209] width 14 height 14
checkbox input "false"
click at [553, 262] on button "Aplicar" at bounding box center [527, 261] width 100 height 34
select select
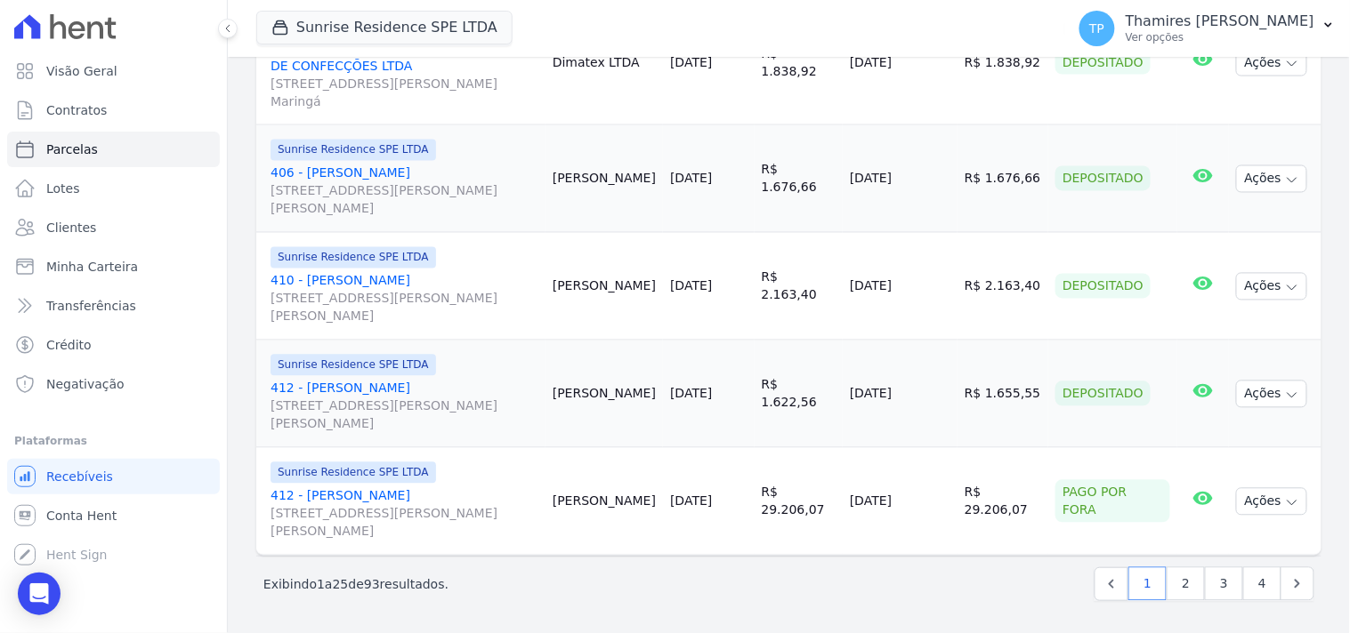
scroll to position [2538, 0]
click at [1166, 596] on link "2" at bounding box center [1185, 585] width 38 height 34
select select
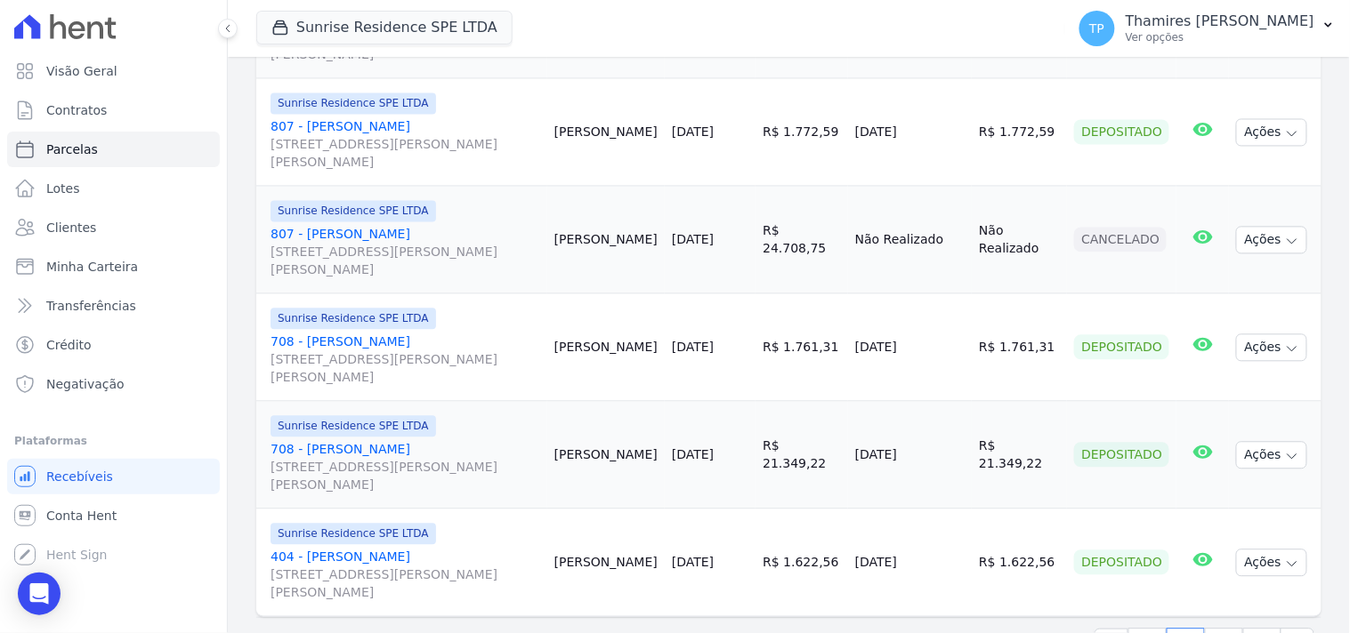
scroll to position [2681, 0]
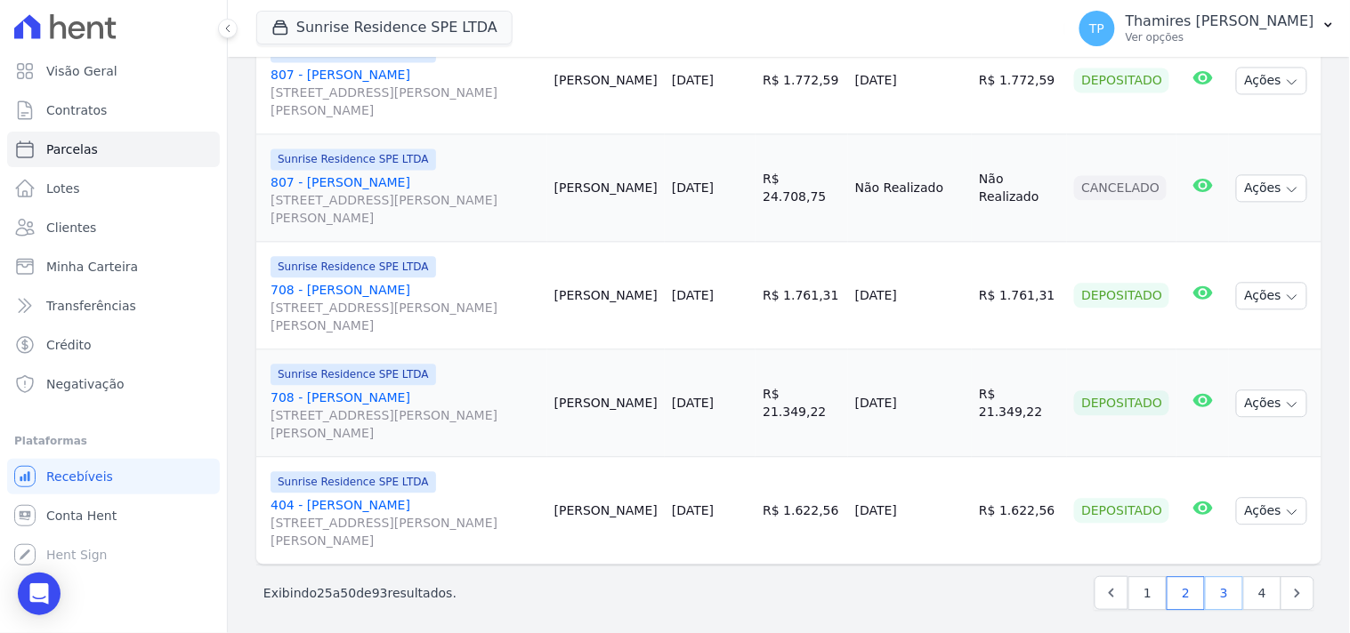
click at [1208, 585] on link "3" at bounding box center [1224, 594] width 38 height 34
select select
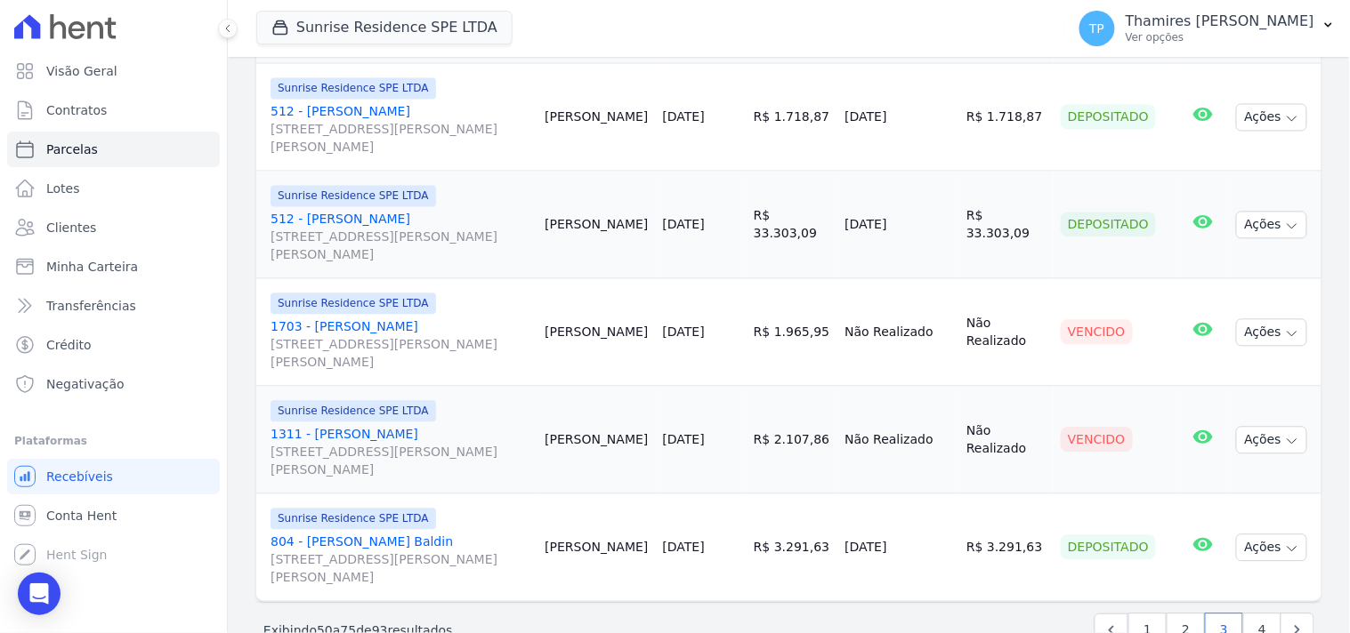
scroll to position [2669, 0]
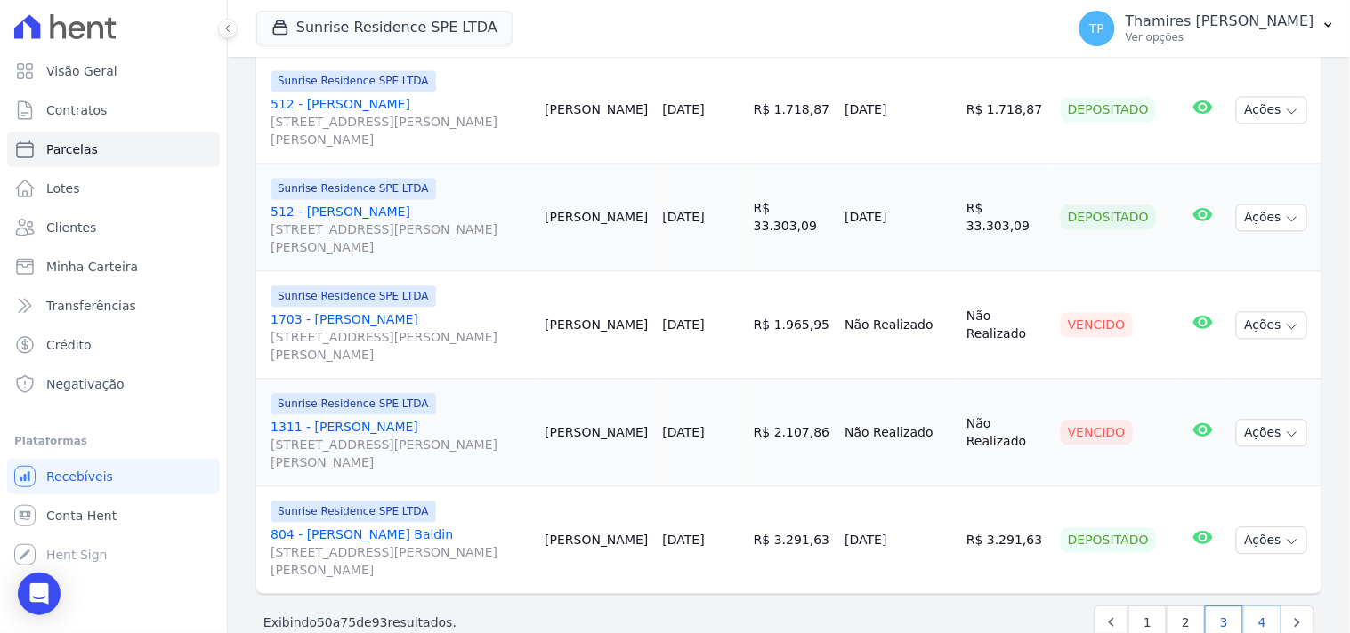
click at [1243, 606] on link "4" at bounding box center [1262, 623] width 38 height 34
select select
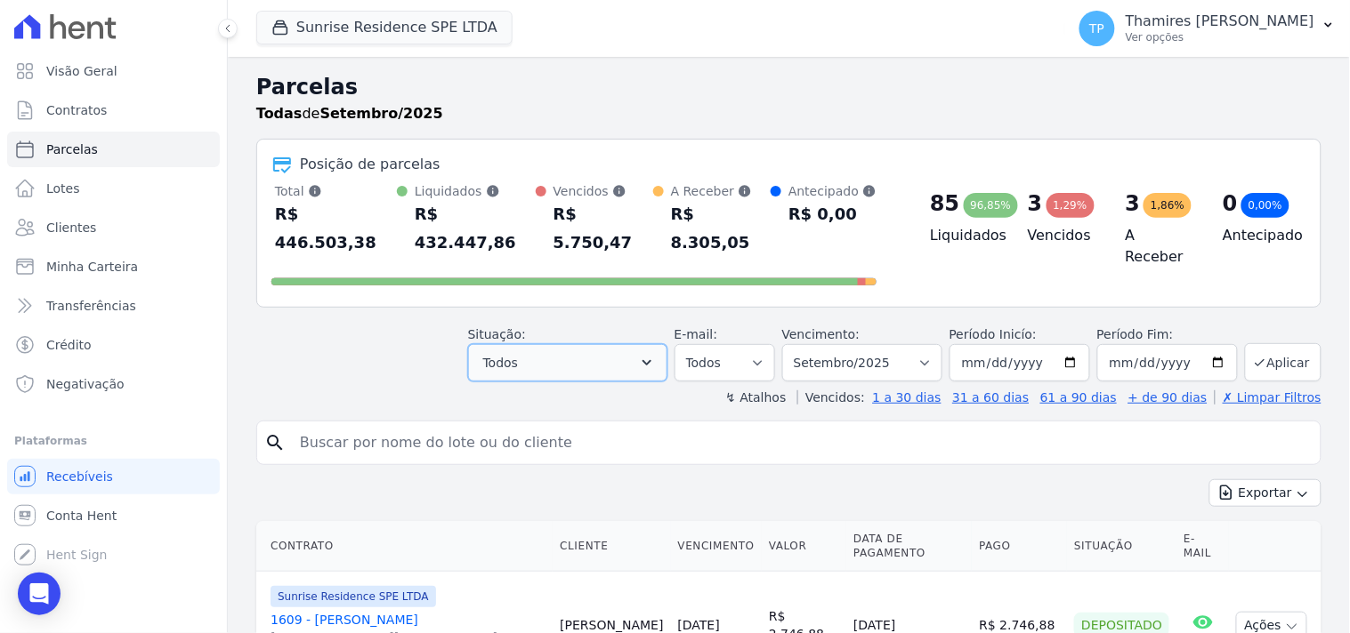
click at [543, 344] on button "Todos" at bounding box center [567, 362] width 199 height 37
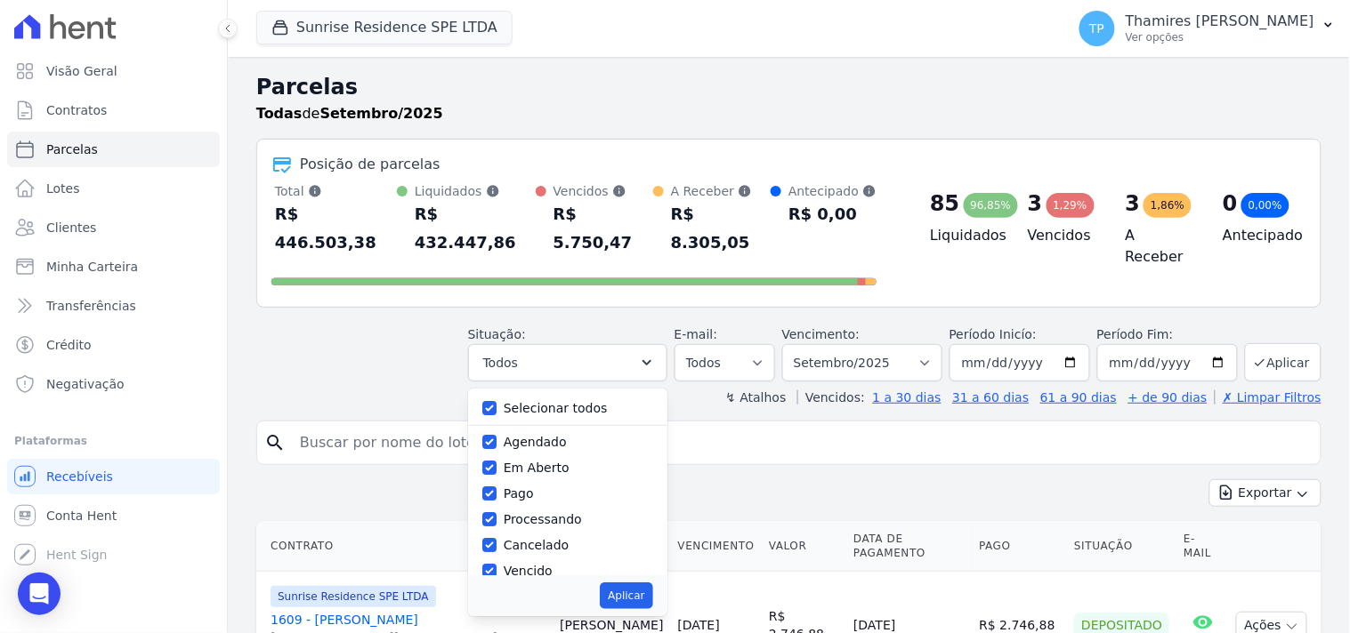
click at [525, 401] on label "Selecionar todos" at bounding box center [556, 408] width 104 height 14
click at [496, 401] on input "Selecionar todos" at bounding box center [489, 408] width 14 height 14
checkbox input "false"
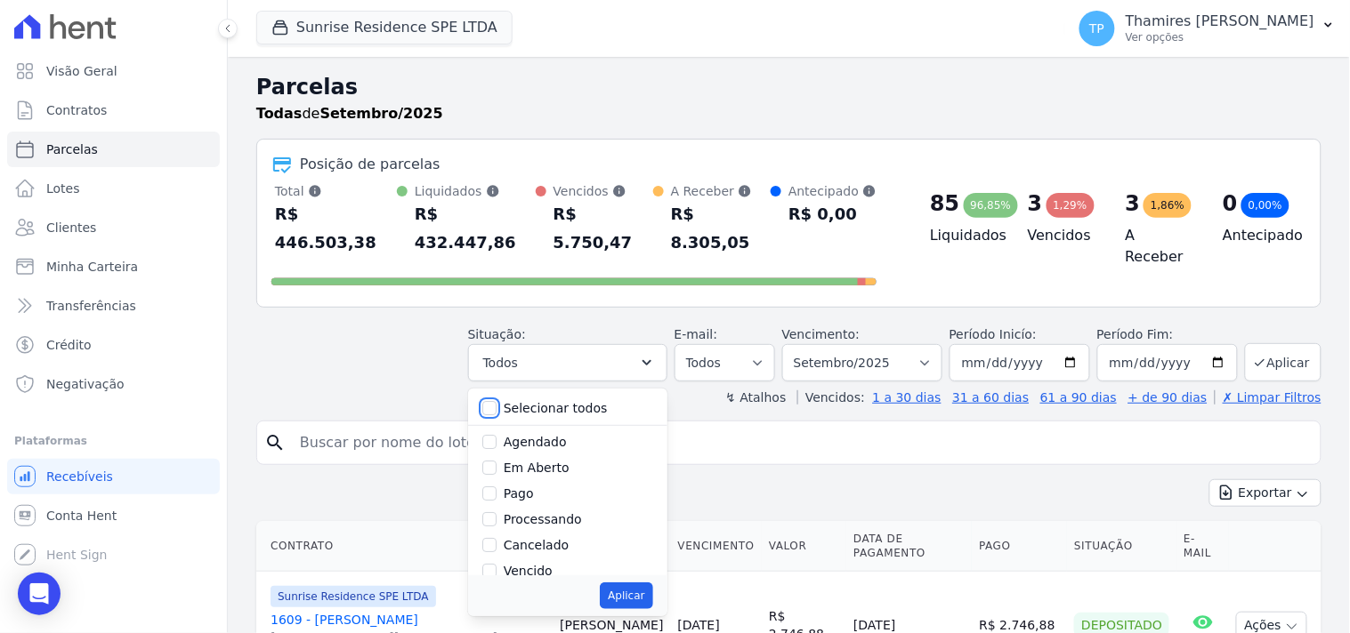
checkbox input "false"
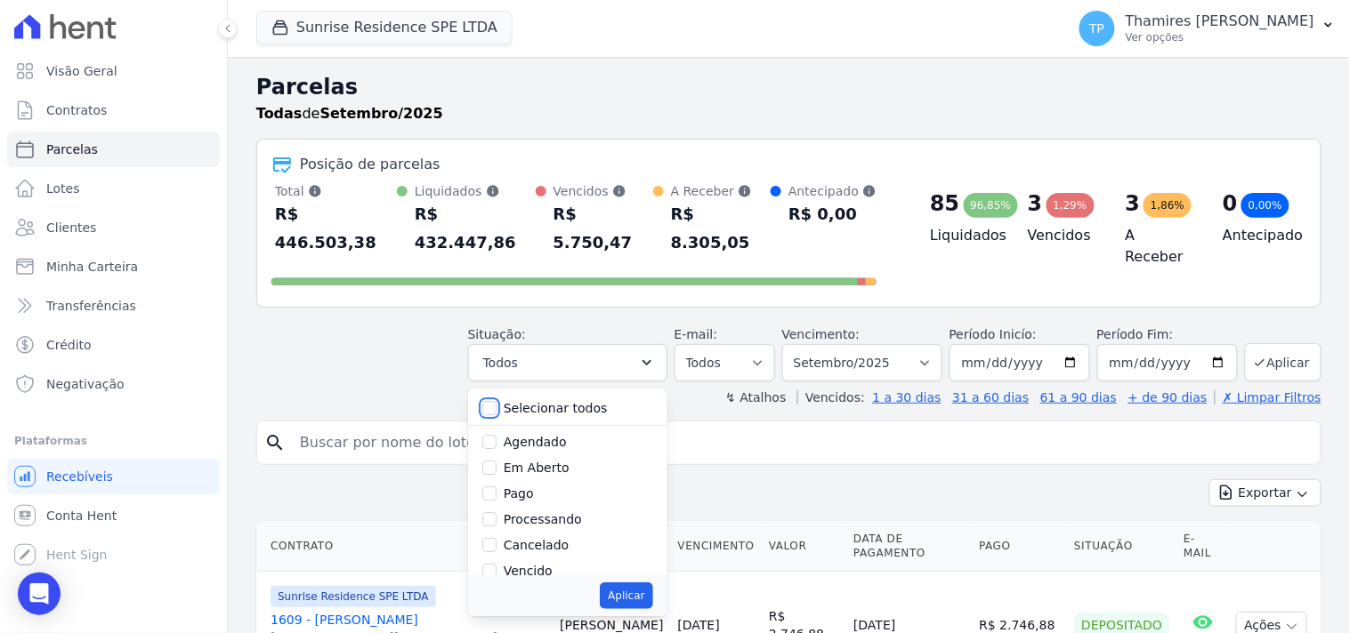
checkbox input "false"
click at [539, 564] on label "Vencido" at bounding box center [528, 571] width 49 height 14
click at [496, 564] on input "Vencido" at bounding box center [489, 571] width 14 height 14
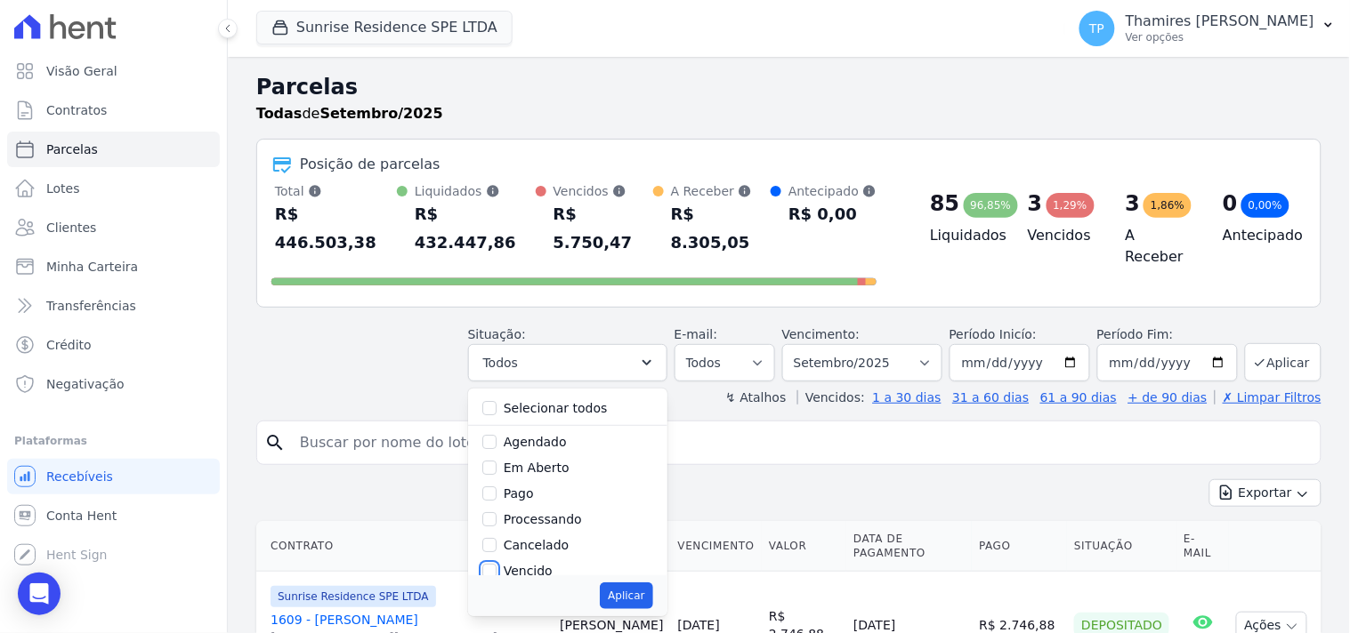
checkbox input "true"
drag, startPoint x: 633, startPoint y: 562, endPoint x: 638, endPoint y: 549, distance: 14.1
click at [634, 583] on button "Aplicar" at bounding box center [626, 596] width 52 height 27
select select "overdue"
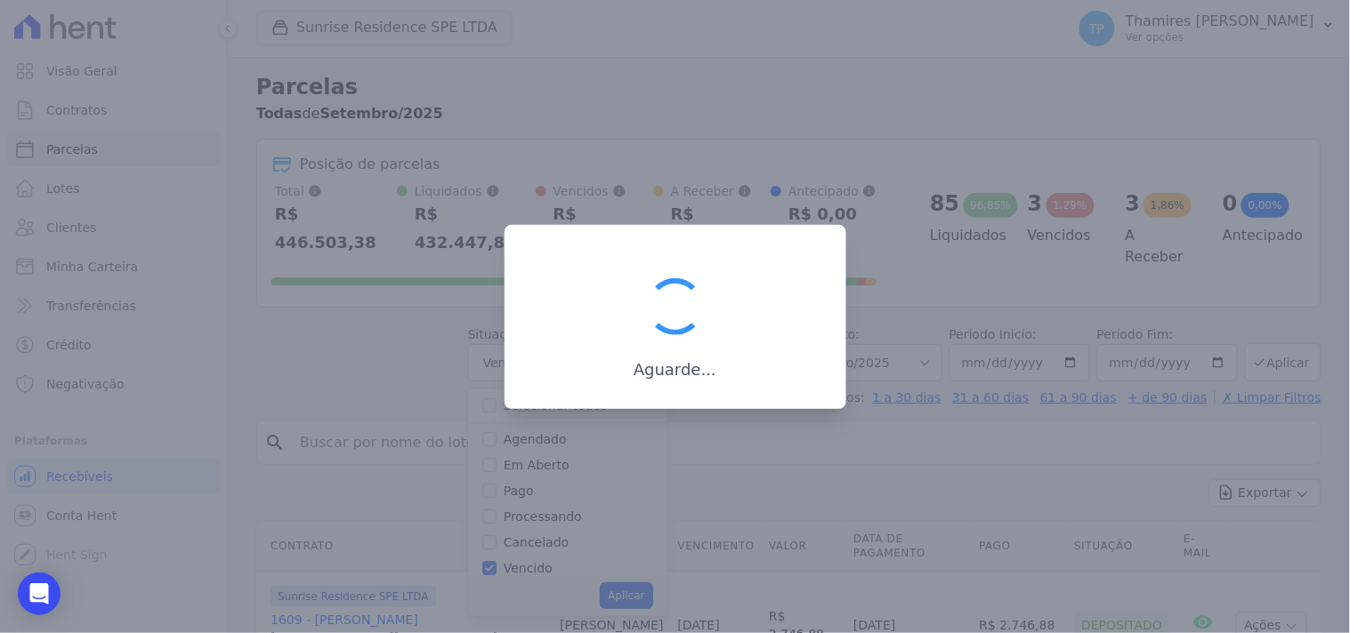
scroll to position [34, 0]
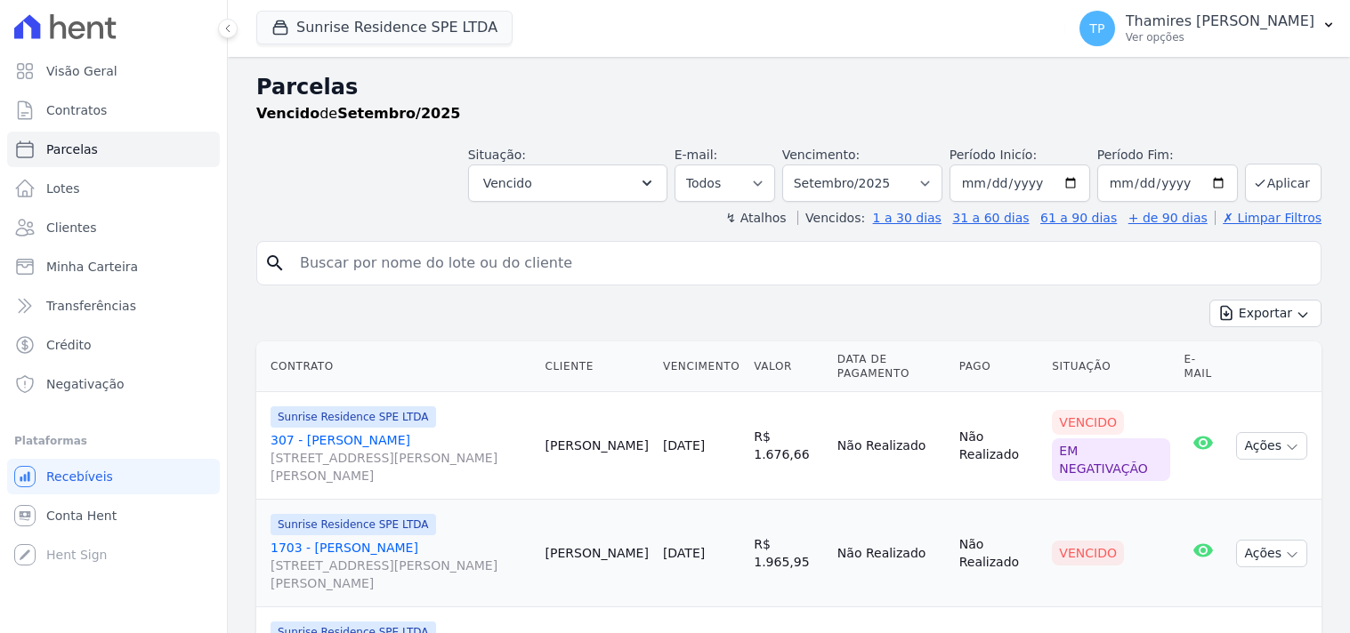
select select
click at [873, 178] on select "Filtrar por período ──────── Todos os meses Fevereiro/2024 Março/2024 Abril/202…" at bounding box center [862, 183] width 160 height 37
select select "all"
click at [794, 165] on select "Filtrar por período ──────── Todos os meses Fevereiro/2024 Março/2024 Abril/202…" at bounding box center [862, 183] width 160 height 37
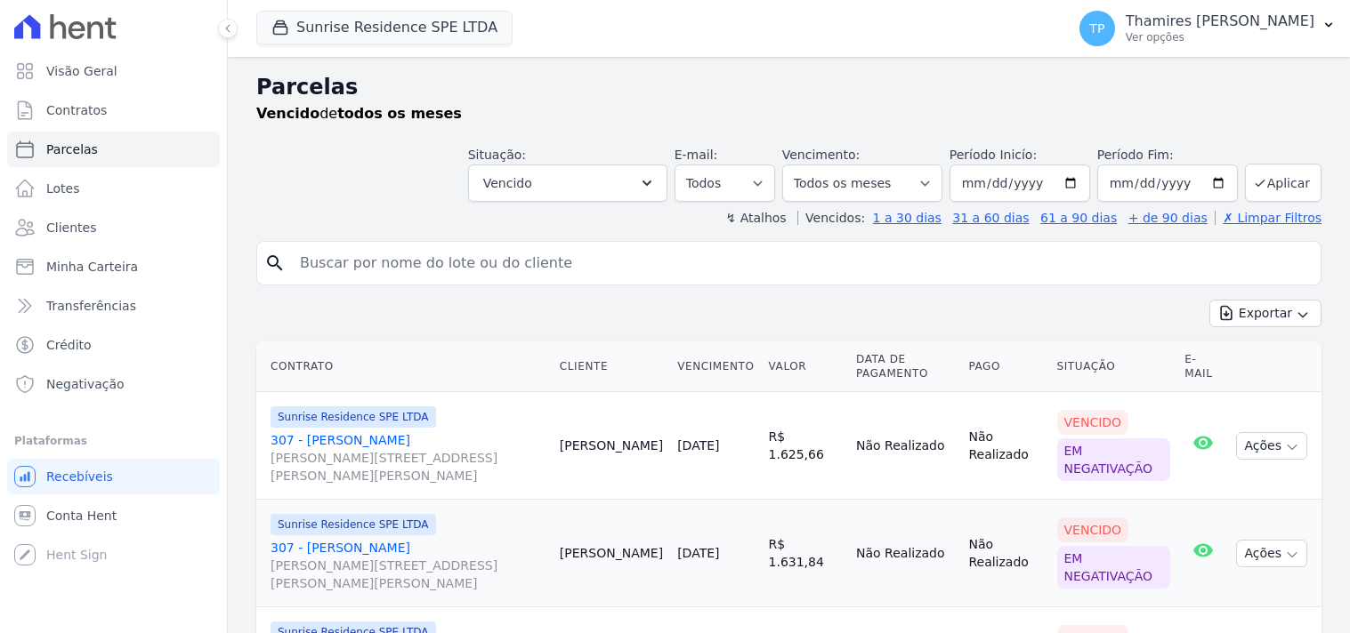
select select
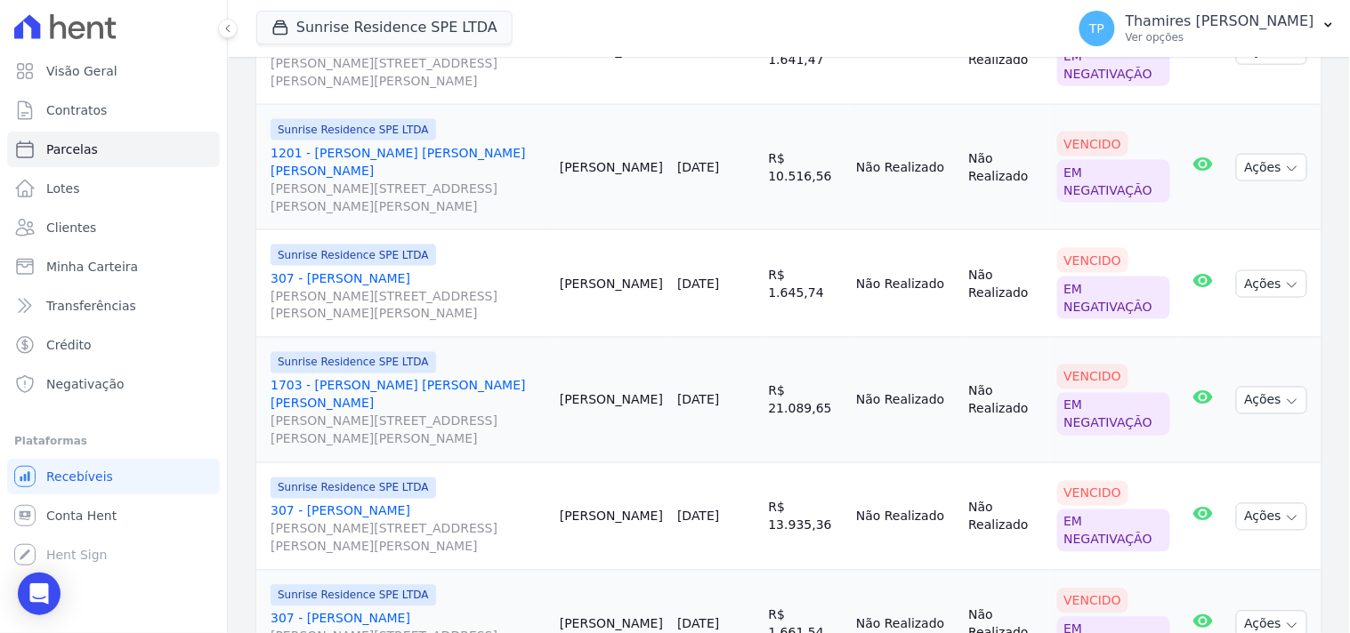
scroll to position [998, 0]
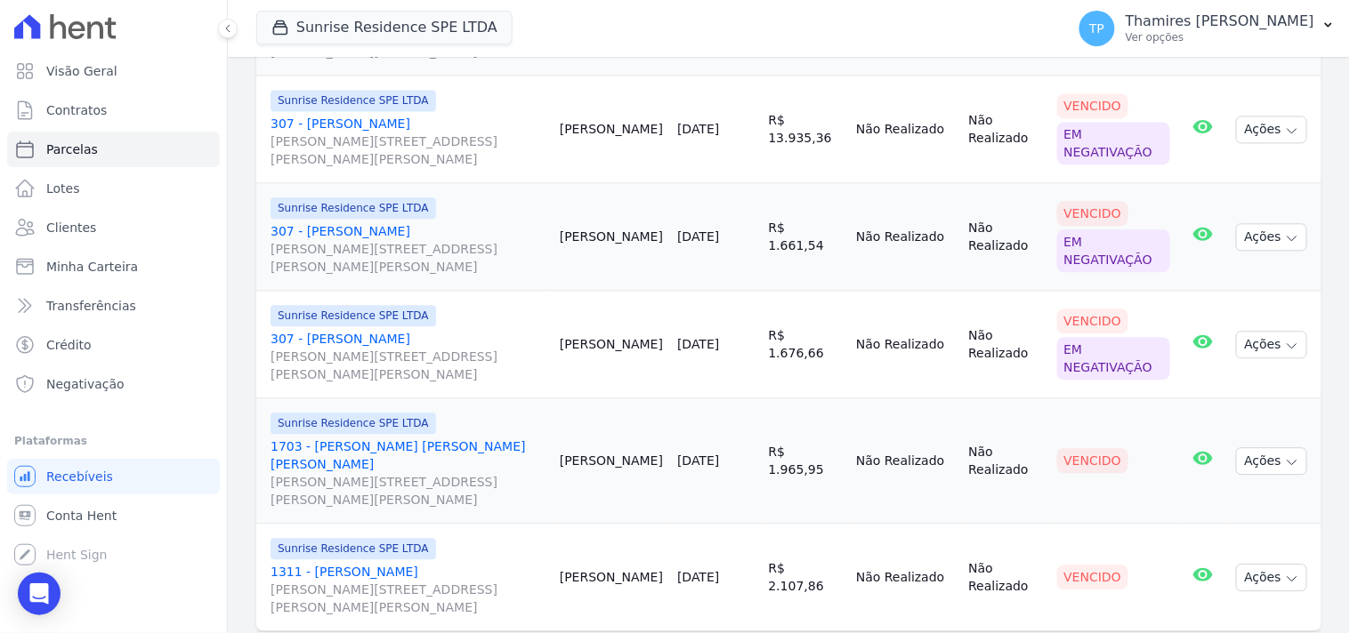
click at [371, 563] on link "1311 - [PERSON_NAME] [PERSON_NAME][STREET_ADDRESS][PERSON_NAME][PERSON_NAME]" at bounding box center [407, 589] width 275 height 53
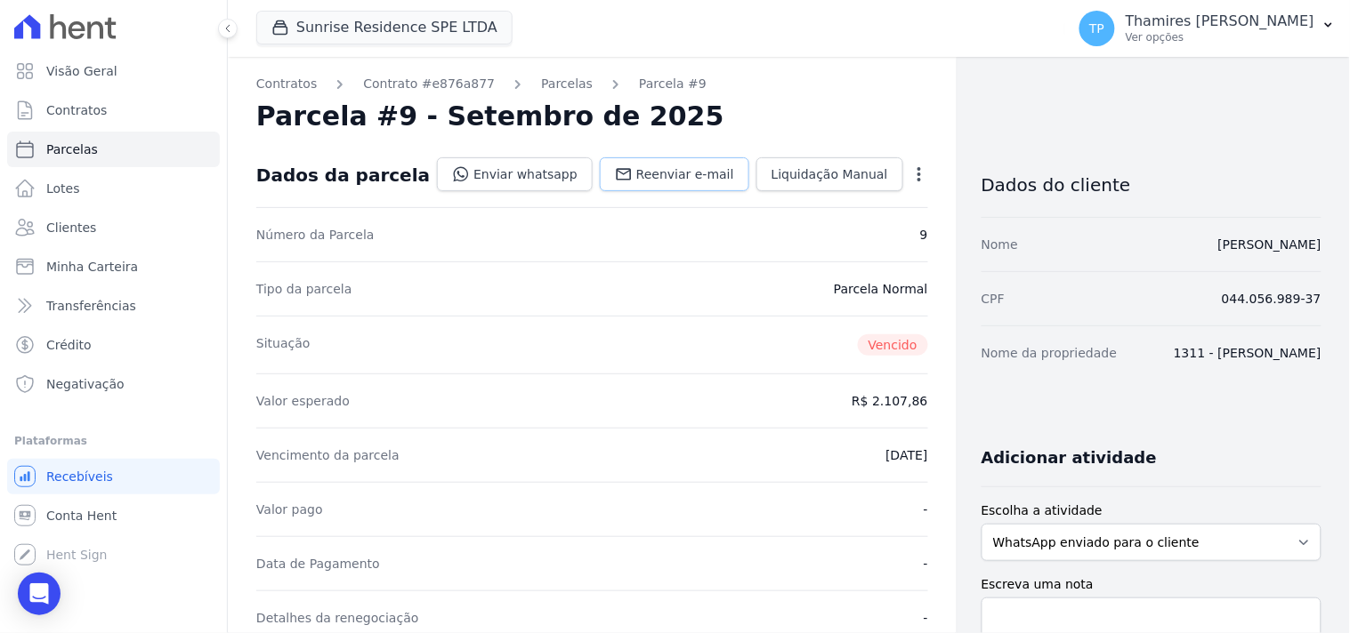
click at [636, 174] on span "Reenviar e-mail" at bounding box center [685, 174] width 98 height 18
click at [504, 174] on link "Enviar whatsapp" at bounding box center [515, 174] width 156 height 34
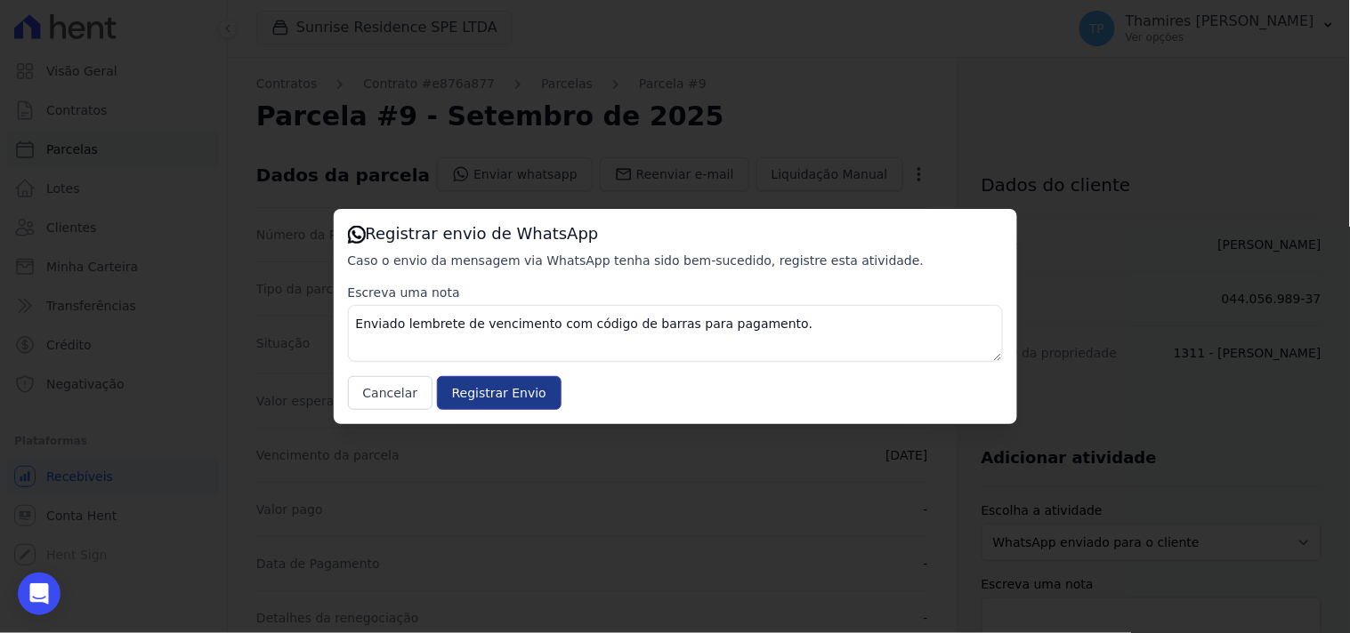
click at [510, 399] on input "Registrar Envio" at bounding box center [499, 393] width 125 height 34
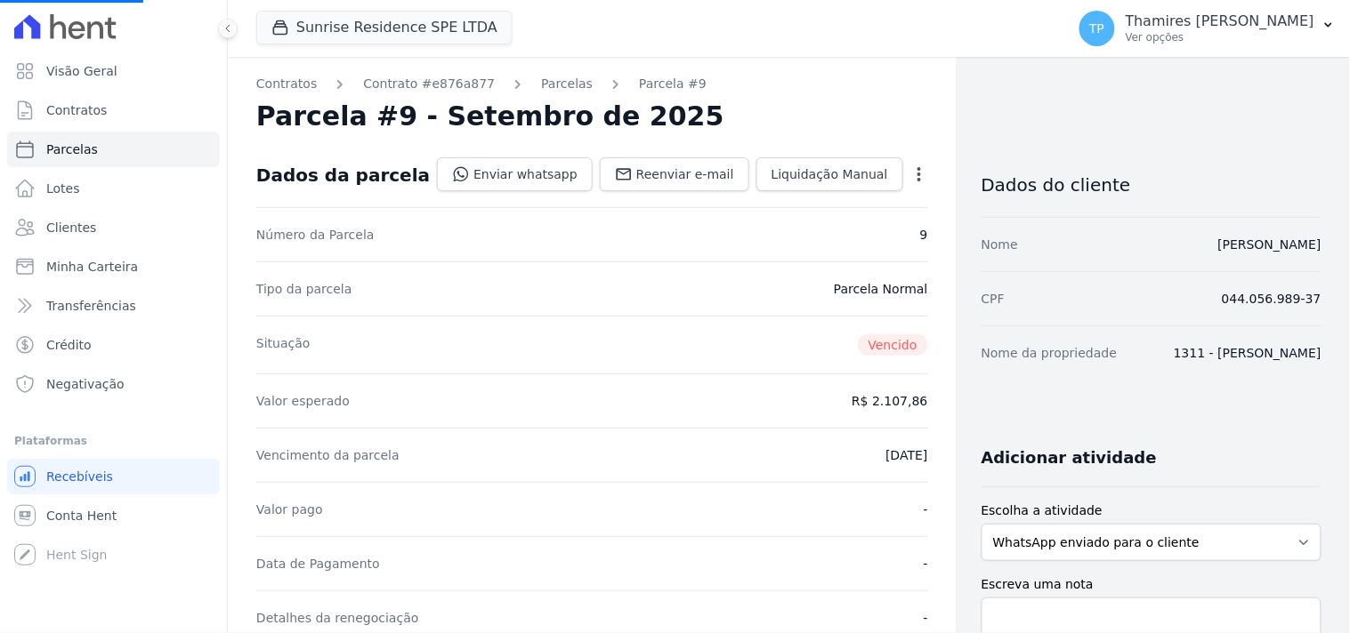
select select
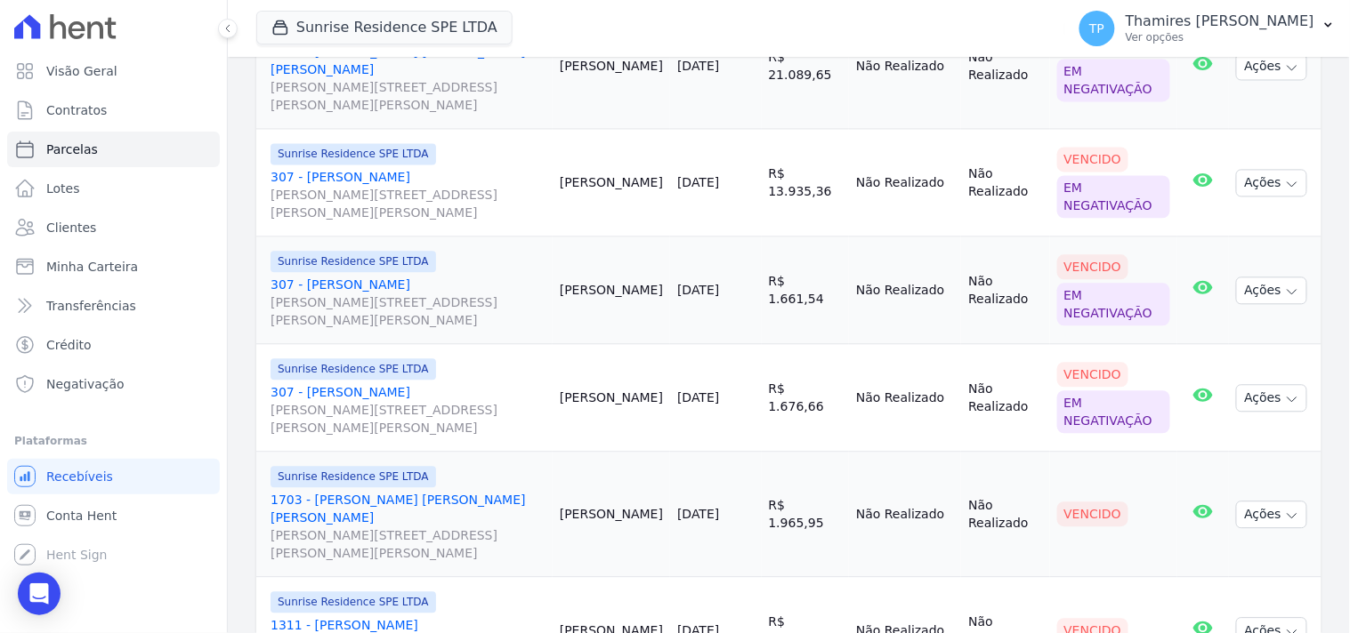
scroll to position [998, 0]
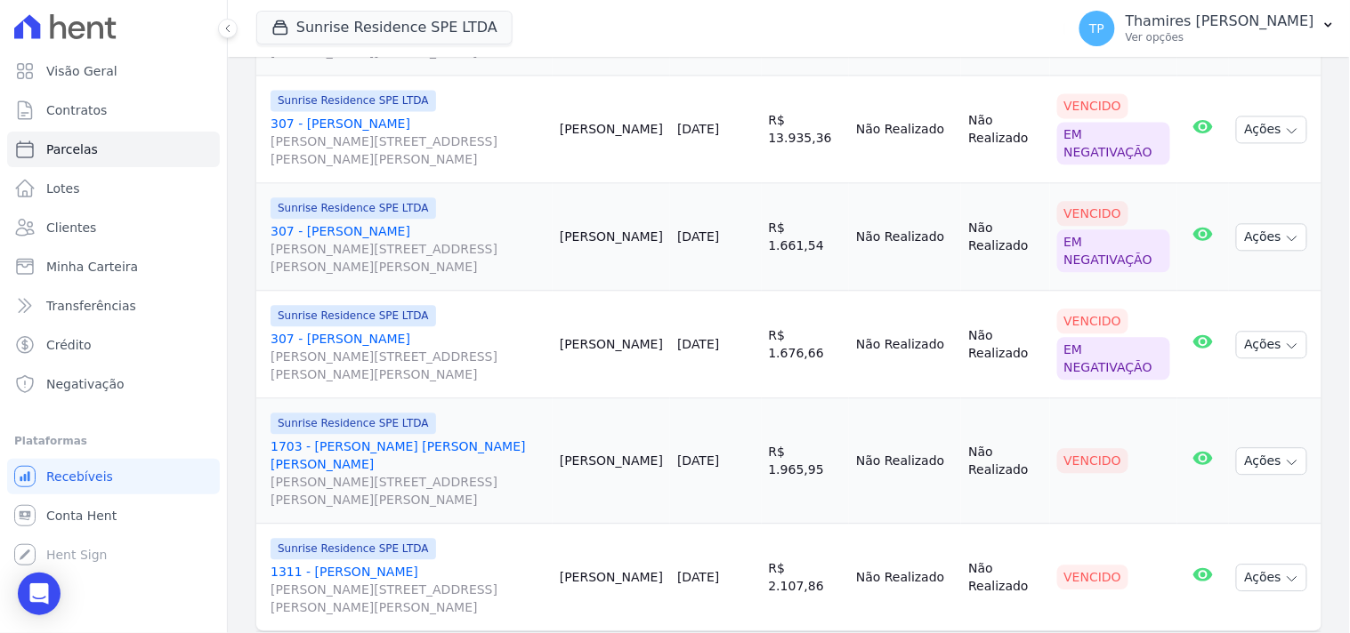
click at [416, 438] on link "1703 - Robson Ribeiro da Silva Rua Anacleto Luiz de Oliveira, 146, Apto 1703, G…" at bounding box center [407, 473] width 275 height 71
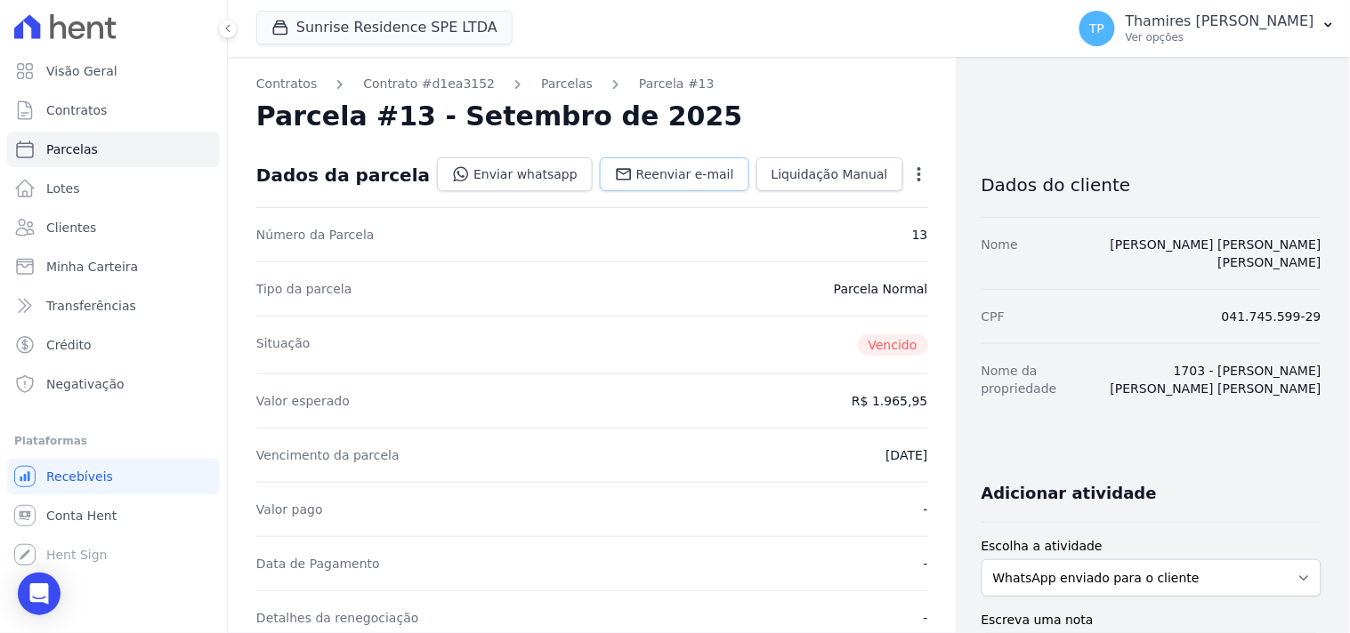
click at [656, 180] on span "Reenviar e-mail" at bounding box center [685, 174] width 98 height 18
click at [541, 171] on link "Enviar whatsapp" at bounding box center [515, 174] width 156 height 34
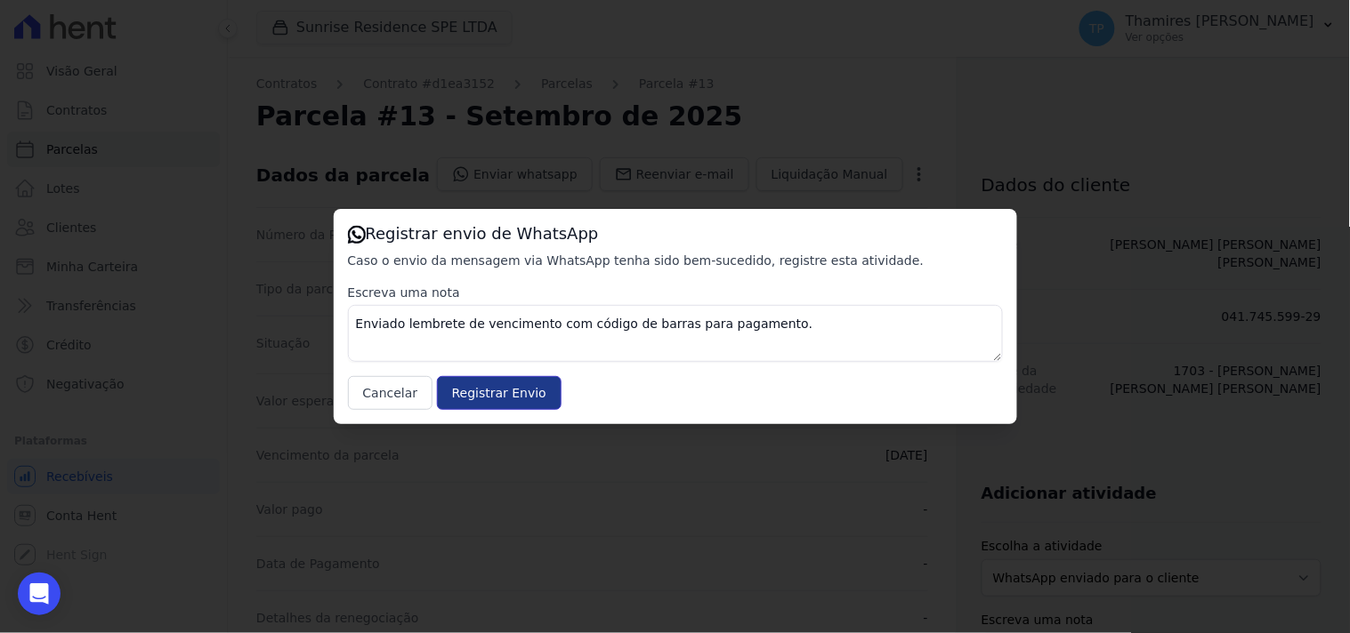
click at [494, 398] on input "Registrar Envio" at bounding box center [499, 393] width 125 height 34
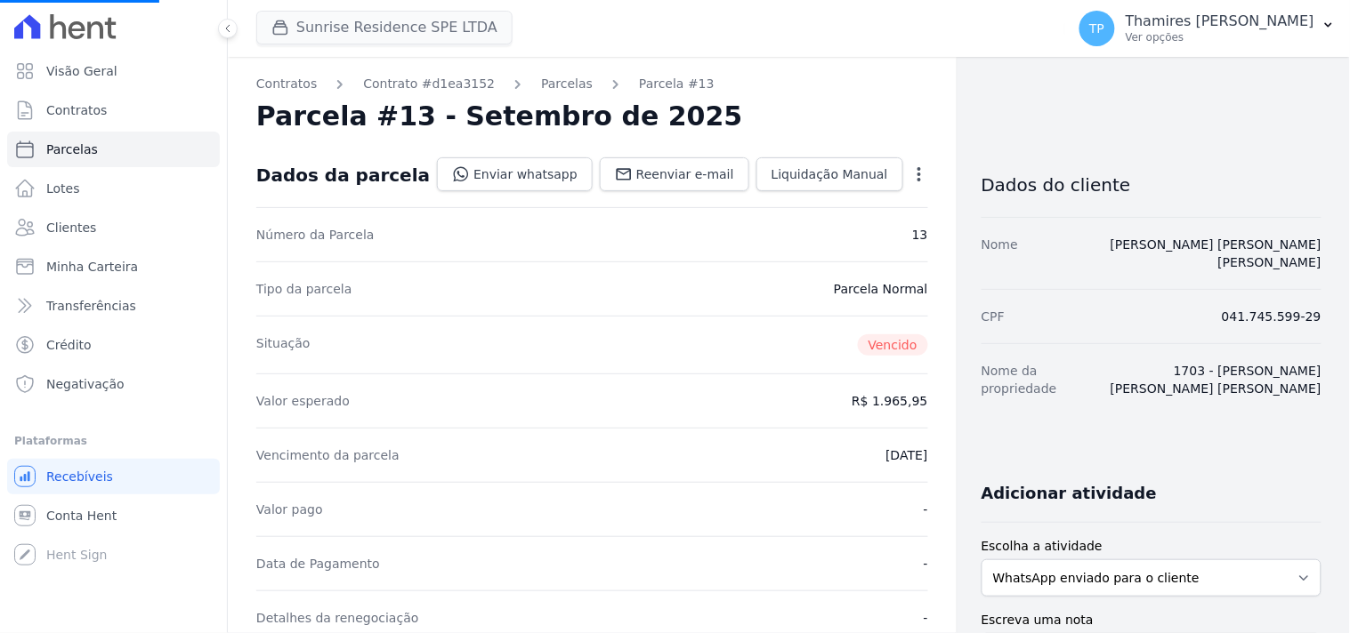
select select
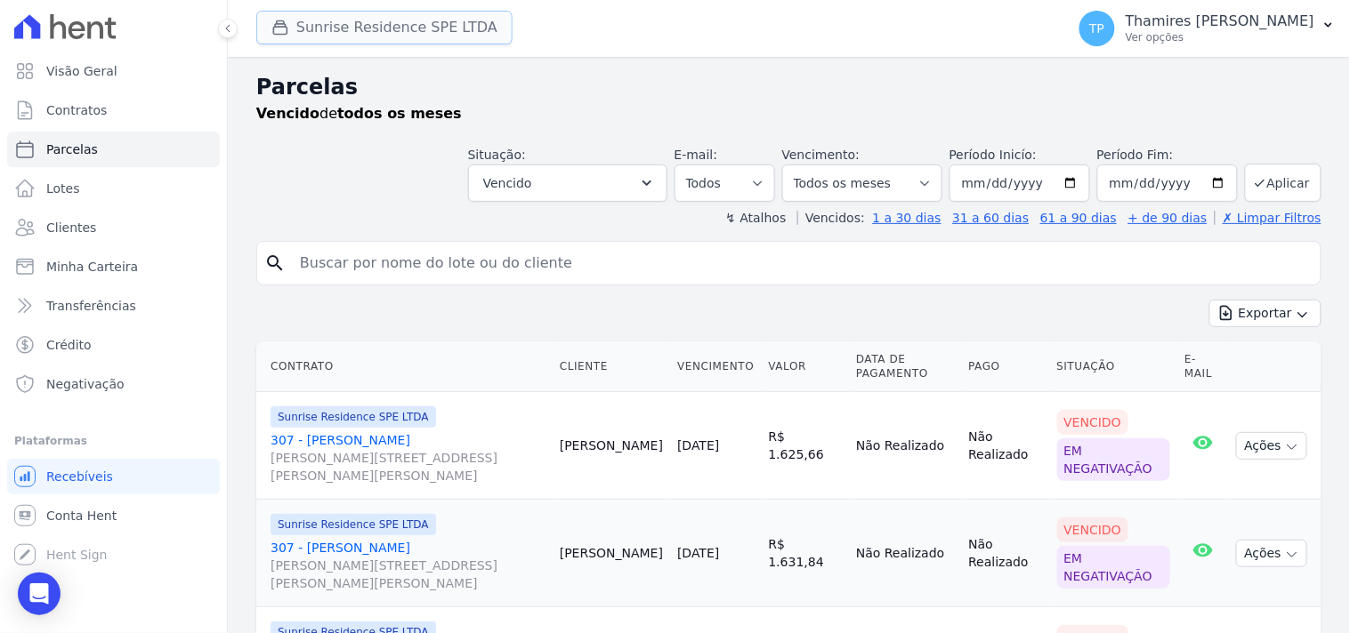
click at [289, 41] on button "Sunrise Residence SPE LTDA" at bounding box center [384, 28] width 256 height 34
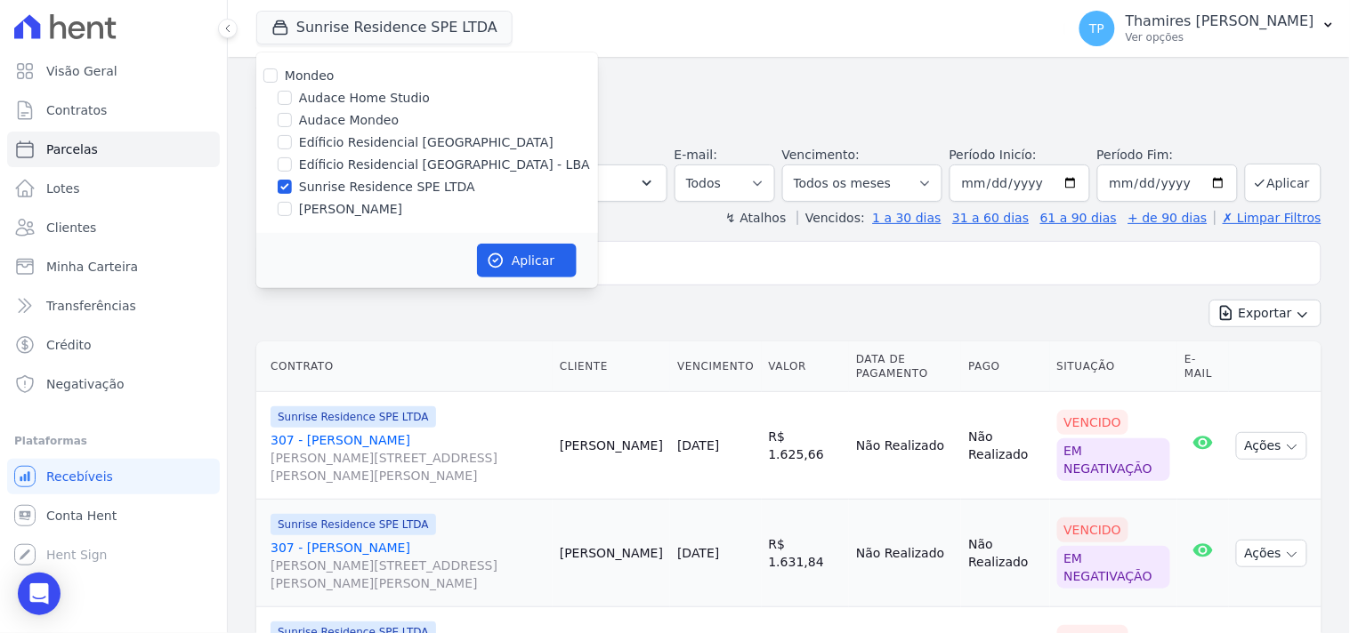
click at [334, 202] on label "Terreno de Goioerê" at bounding box center [350, 209] width 103 height 19
click at [292, 202] on input "Terreno de Goioerê" at bounding box center [285, 209] width 14 height 14
checkbox input "true"
click at [341, 183] on label "Sunrise Residence SPE LTDA" at bounding box center [387, 187] width 176 height 19
click at [292, 183] on input "Sunrise Residence SPE LTDA" at bounding box center [285, 187] width 14 height 14
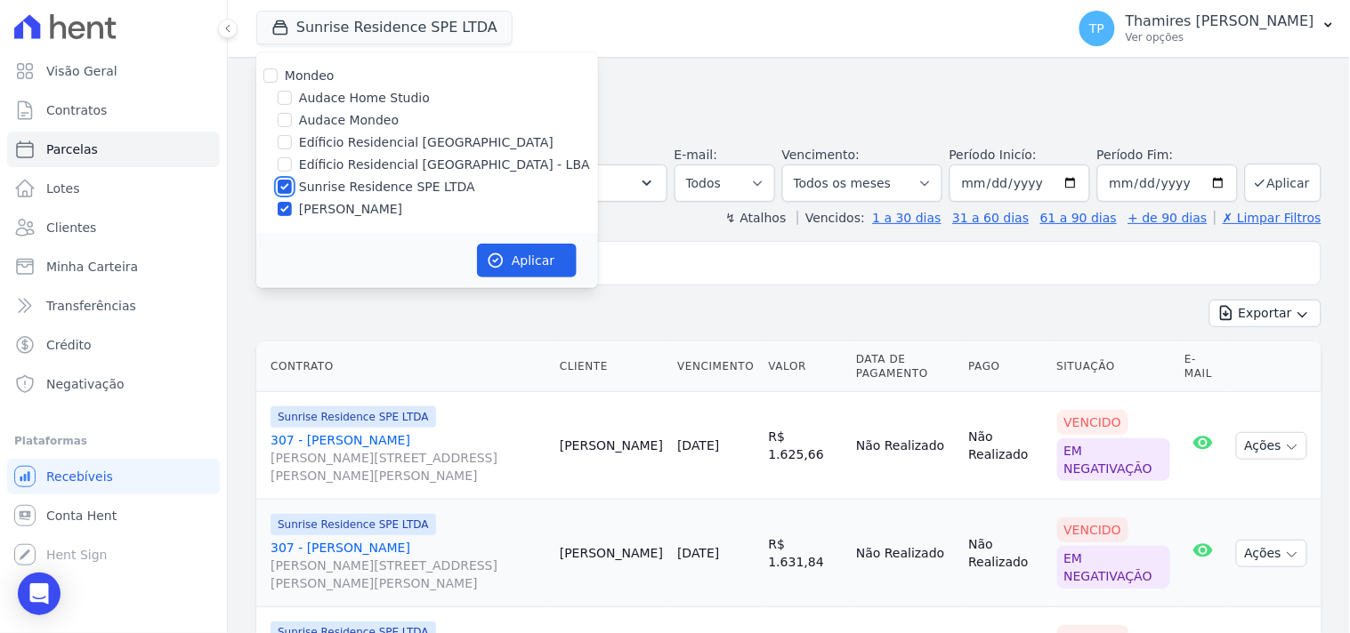
checkbox input "false"
click at [520, 262] on button "Aplicar" at bounding box center [527, 261] width 100 height 34
select select
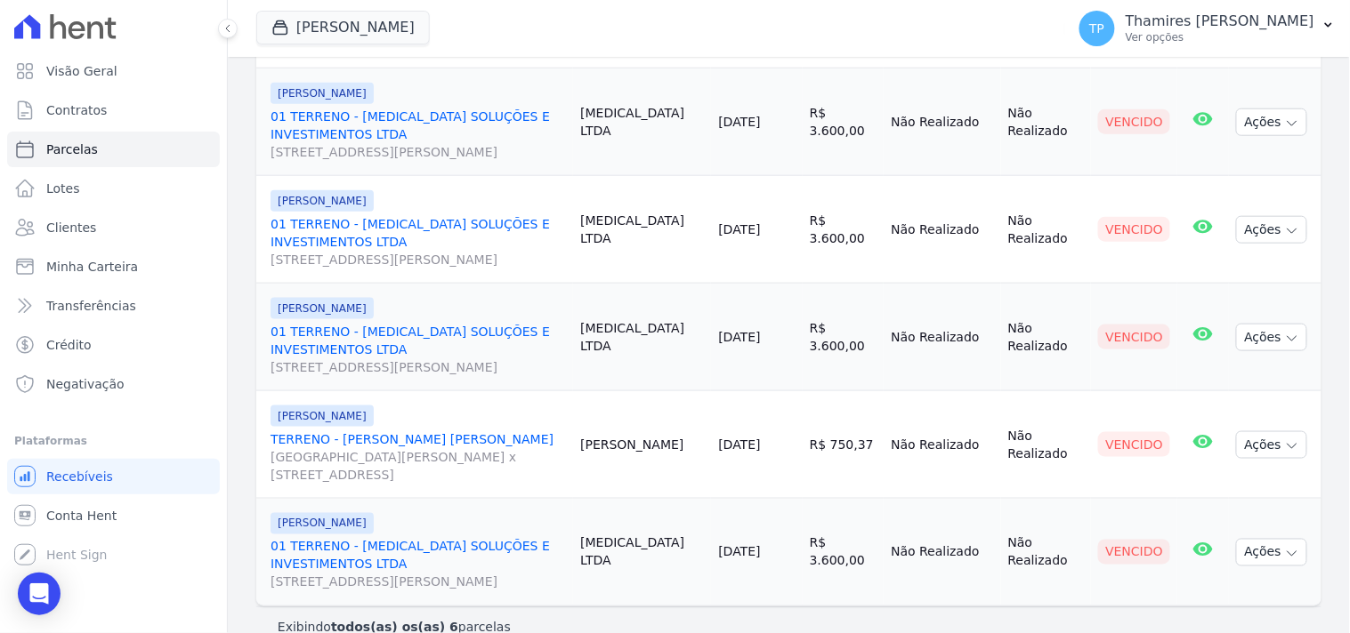
scroll to position [459, 0]
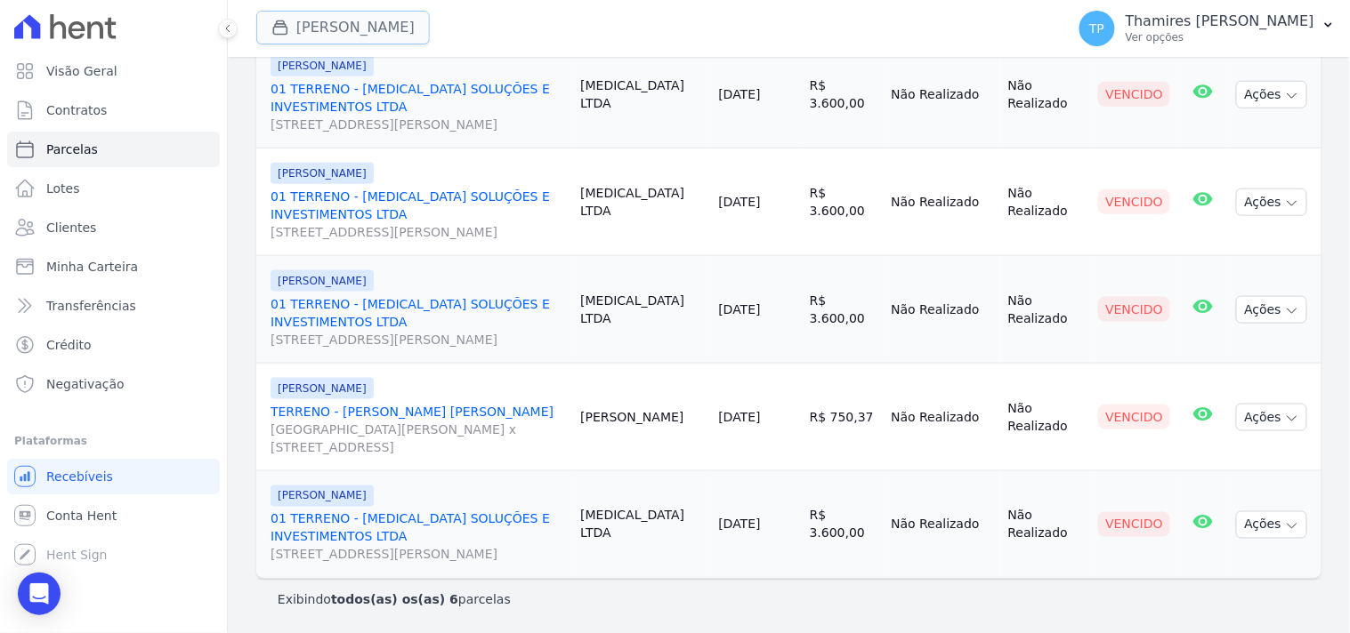
click at [326, 18] on button "Terreno De Goioerê" at bounding box center [343, 28] width 174 height 34
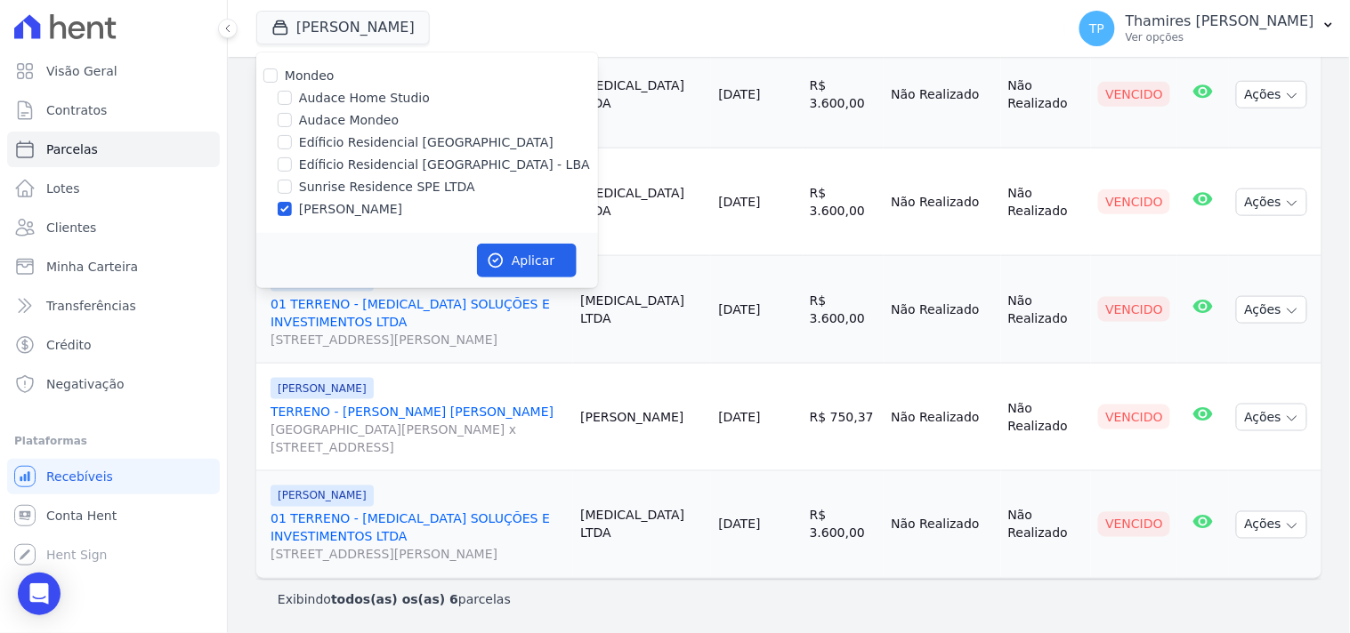
click at [354, 163] on label "Edíficio Residencial Grevílea Park - LBA" at bounding box center [444, 165] width 291 height 19
click at [292, 163] on input "Edíficio Residencial Grevílea Park - LBA" at bounding box center [285, 164] width 14 height 14
checkbox input "true"
drag, startPoint x: 359, startPoint y: 207, endPoint x: 411, endPoint y: 222, distance: 53.8
click at [360, 207] on label "Terreno de Goioerê" at bounding box center [350, 209] width 103 height 19
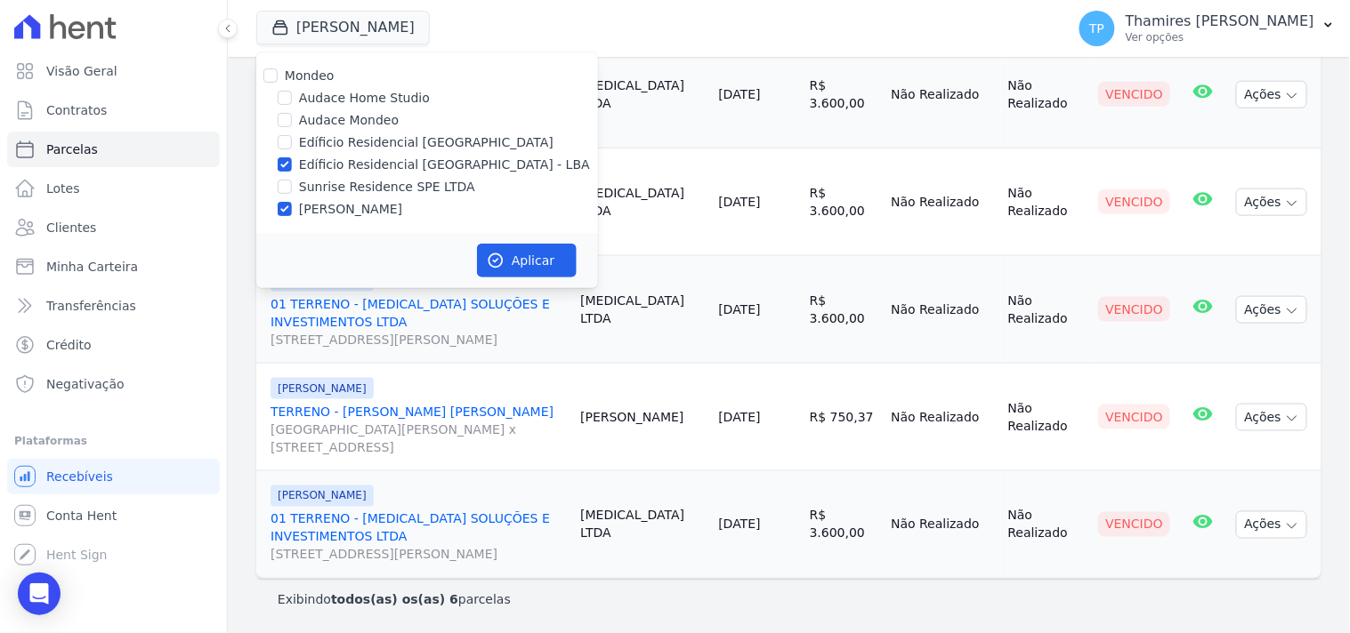
click at [292, 207] on input "Terreno de Goioerê" at bounding box center [285, 209] width 14 height 14
checkbox input "false"
click at [531, 270] on button "Aplicar" at bounding box center [527, 261] width 100 height 34
select select
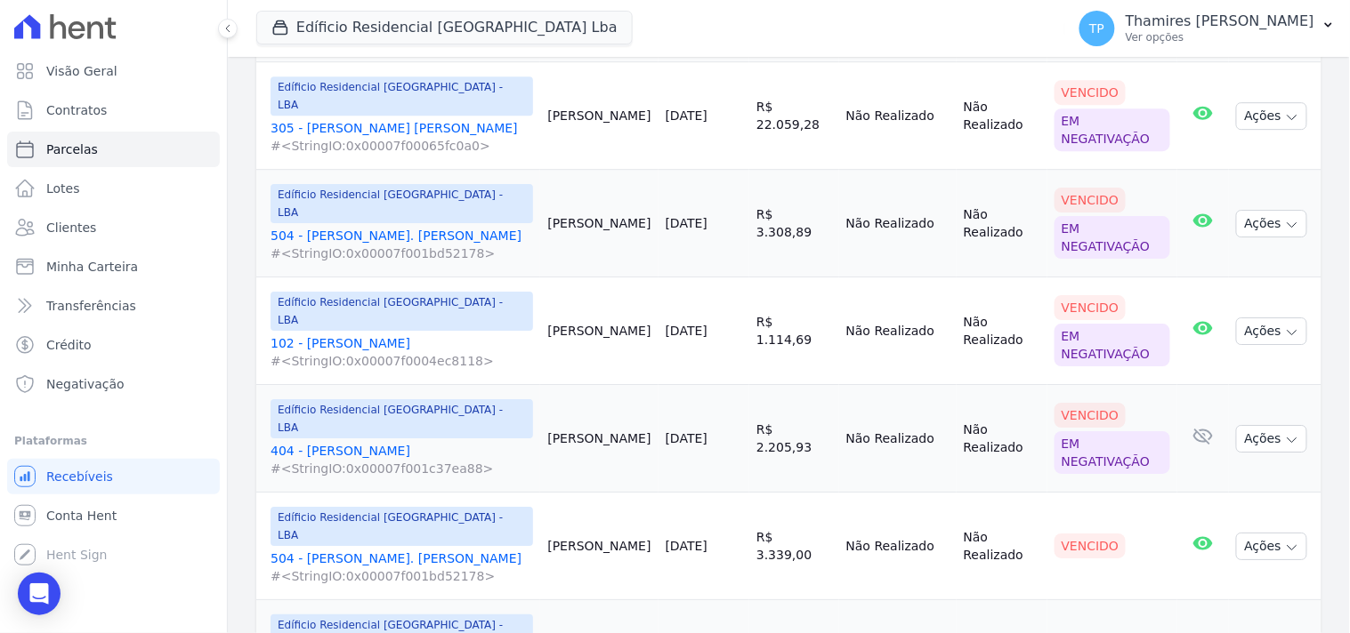
scroll to position [1417, 0]
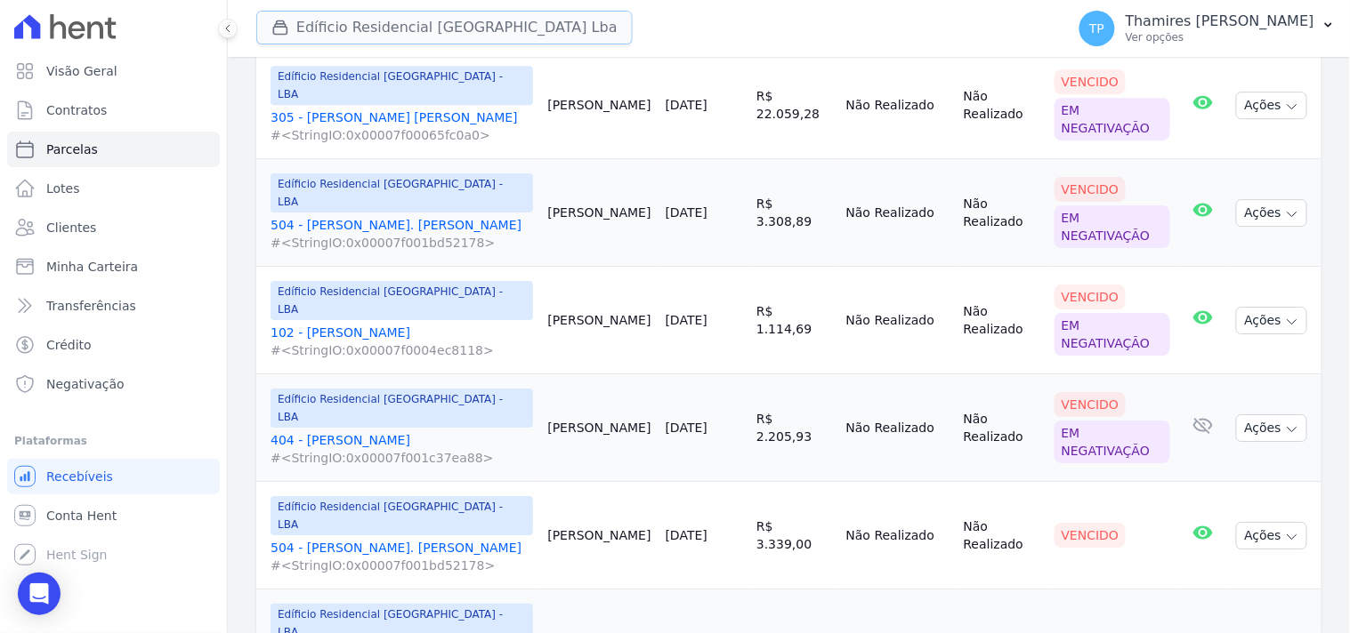
click at [396, 36] on button "Edíficio Residencial Grevílea Park Lba" at bounding box center [444, 28] width 376 height 34
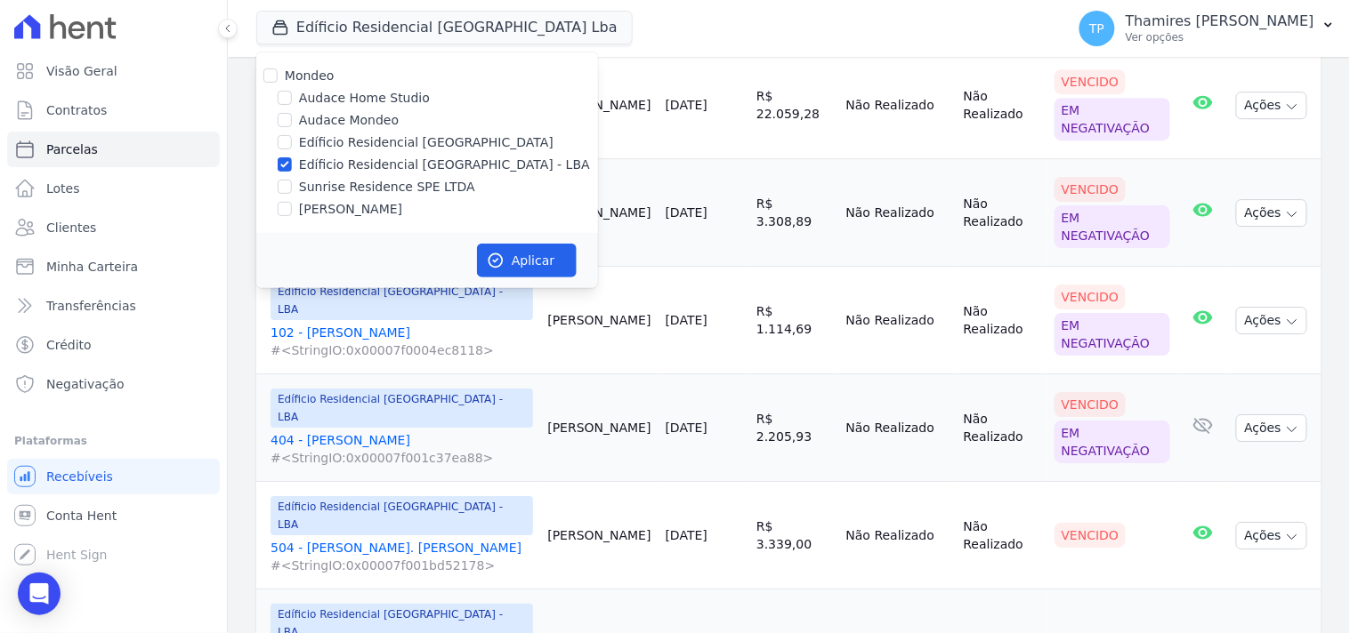
click at [367, 122] on label "Audace Mondeo" at bounding box center [349, 120] width 100 height 19
click at [292, 122] on input "Audace Mondeo" at bounding box center [285, 120] width 14 height 14
checkbox input "true"
click at [387, 164] on label "Edíficio Residencial Grevílea Park - LBA" at bounding box center [444, 165] width 291 height 19
click at [292, 164] on input "Edíficio Residencial Grevílea Park - LBA" at bounding box center [285, 164] width 14 height 14
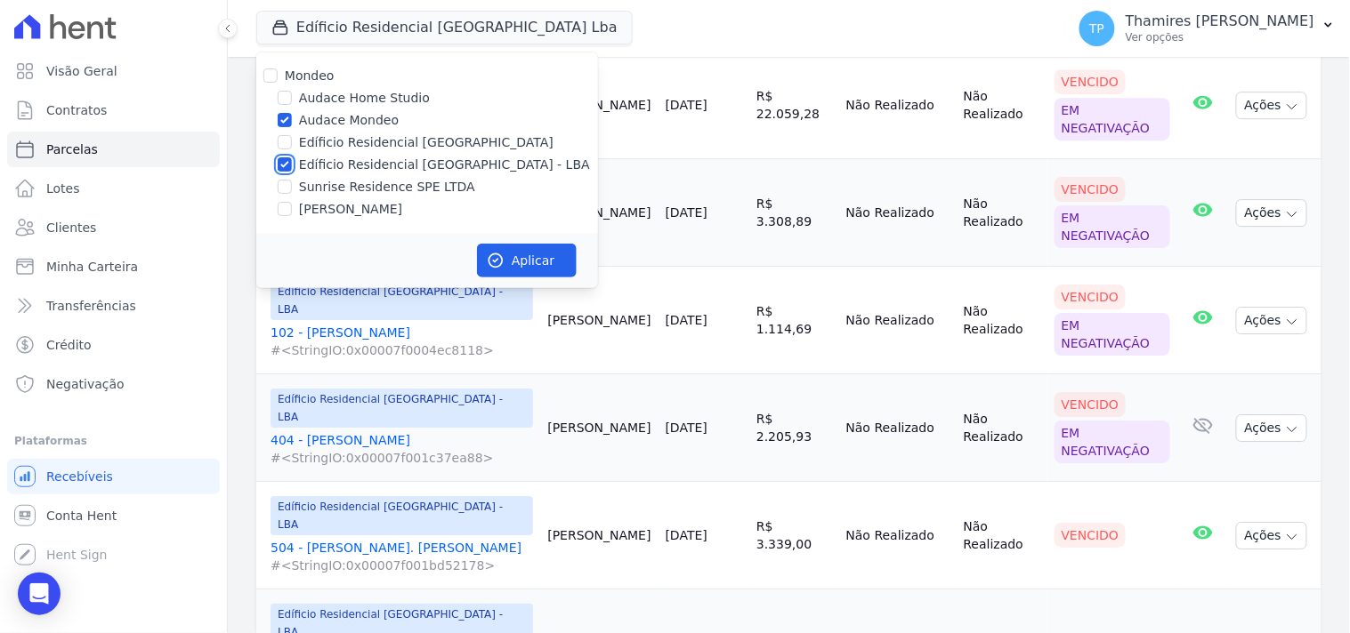
checkbox input "false"
click at [156, 381] on link "Negativação" at bounding box center [113, 385] width 213 height 36
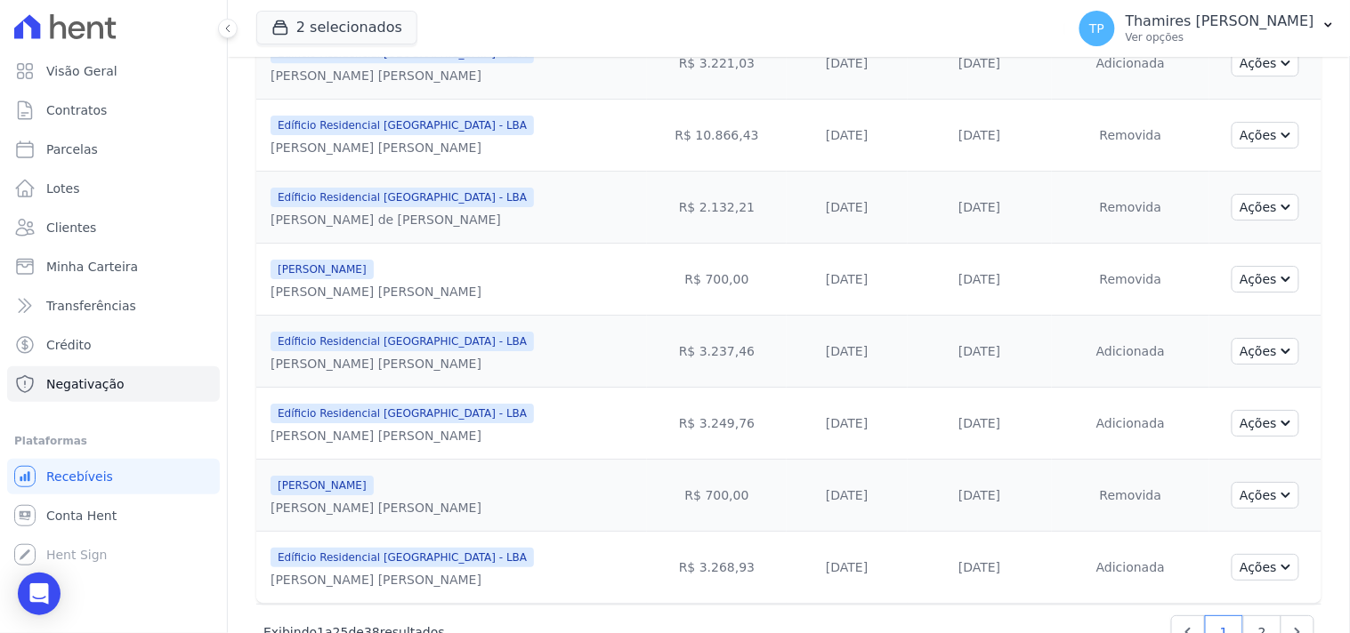
scroll to position [1530, 0]
